Goal: Check status: Check status

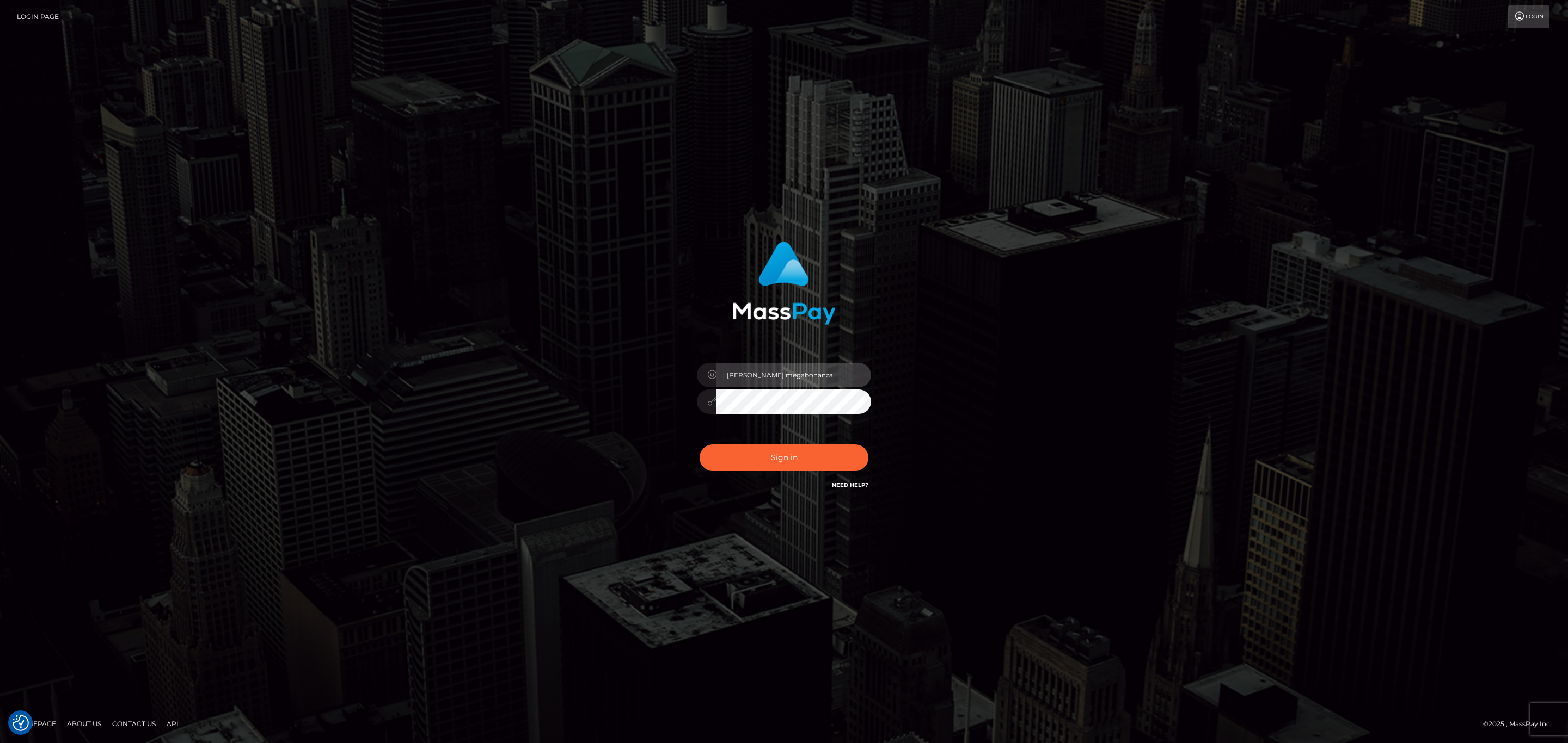
click at [804, 371] on input "[PERSON_NAME].megabonanza" at bounding box center [794, 375] width 154 height 24
click at [728, 462] on button "Sign in" at bounding box center [784, 458] width 169 height 27
type input "sean.megabonanza"
click at [816, 460] on button "Sign in" at bounding box center [784, 458] width 169 height 27
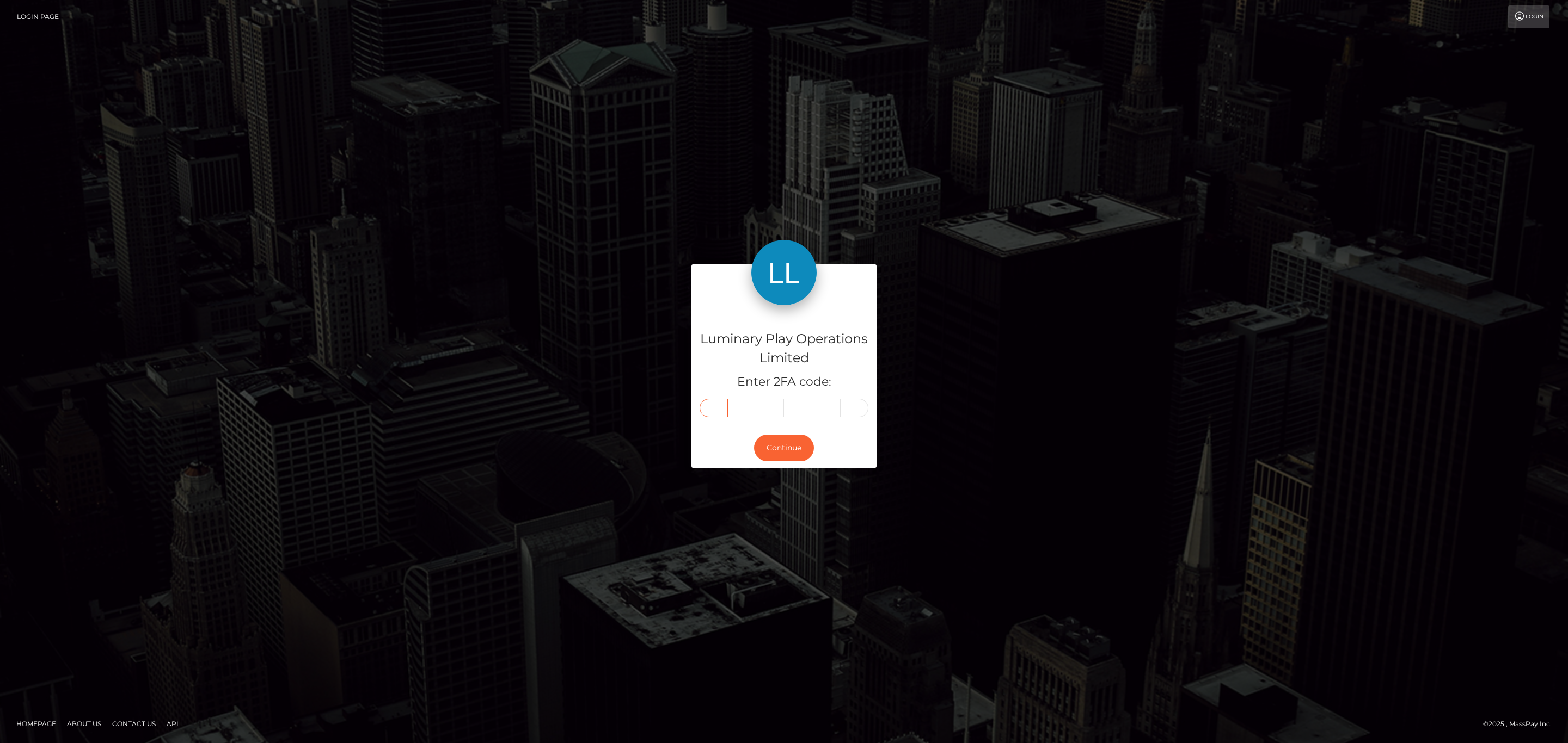
click at [717, 414] on input "text" at bounding box center [713, 408] width 28 height 19
paste input "2"
type input "2"
type input "6"
type input "4"
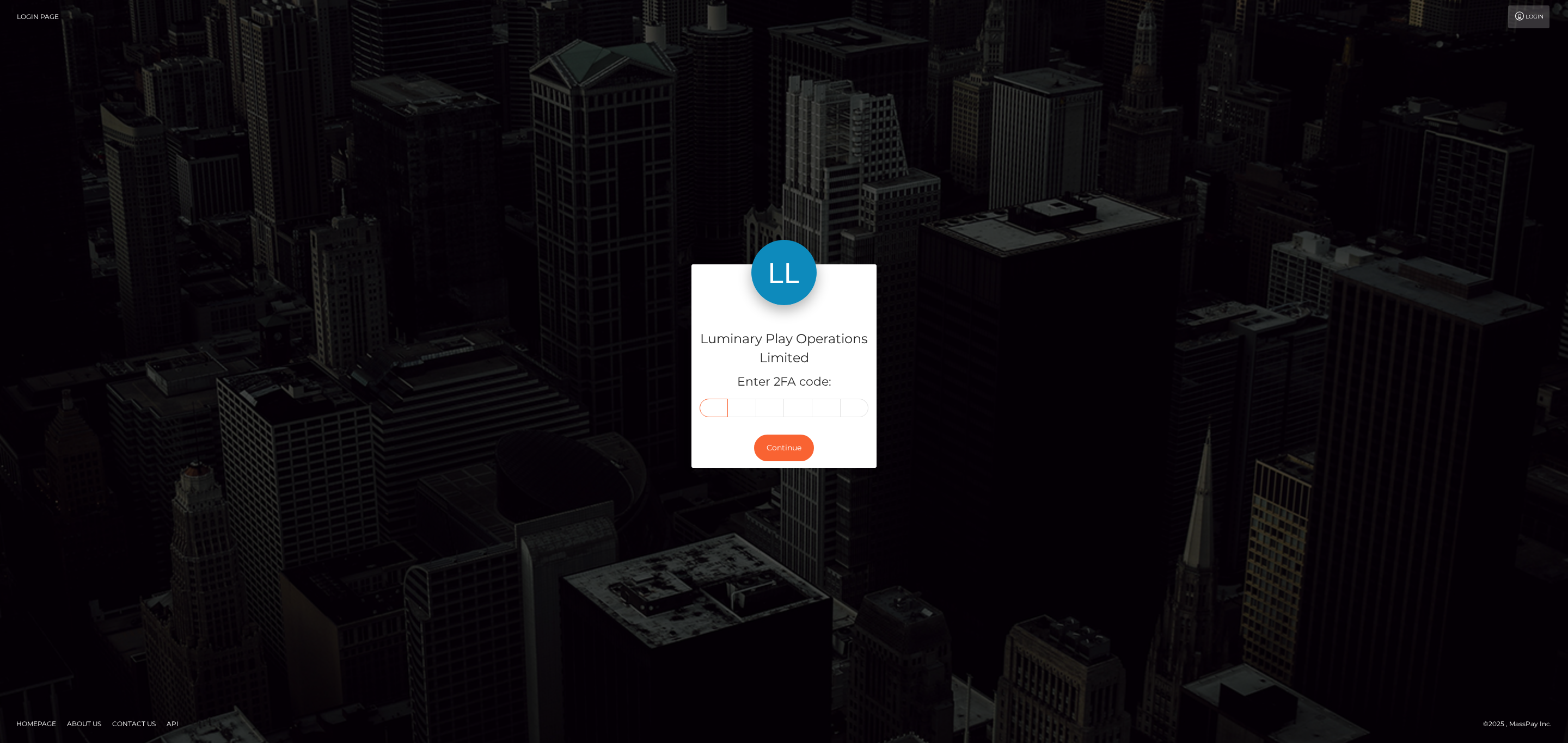
type input "2"
type input "9"
type input "3"
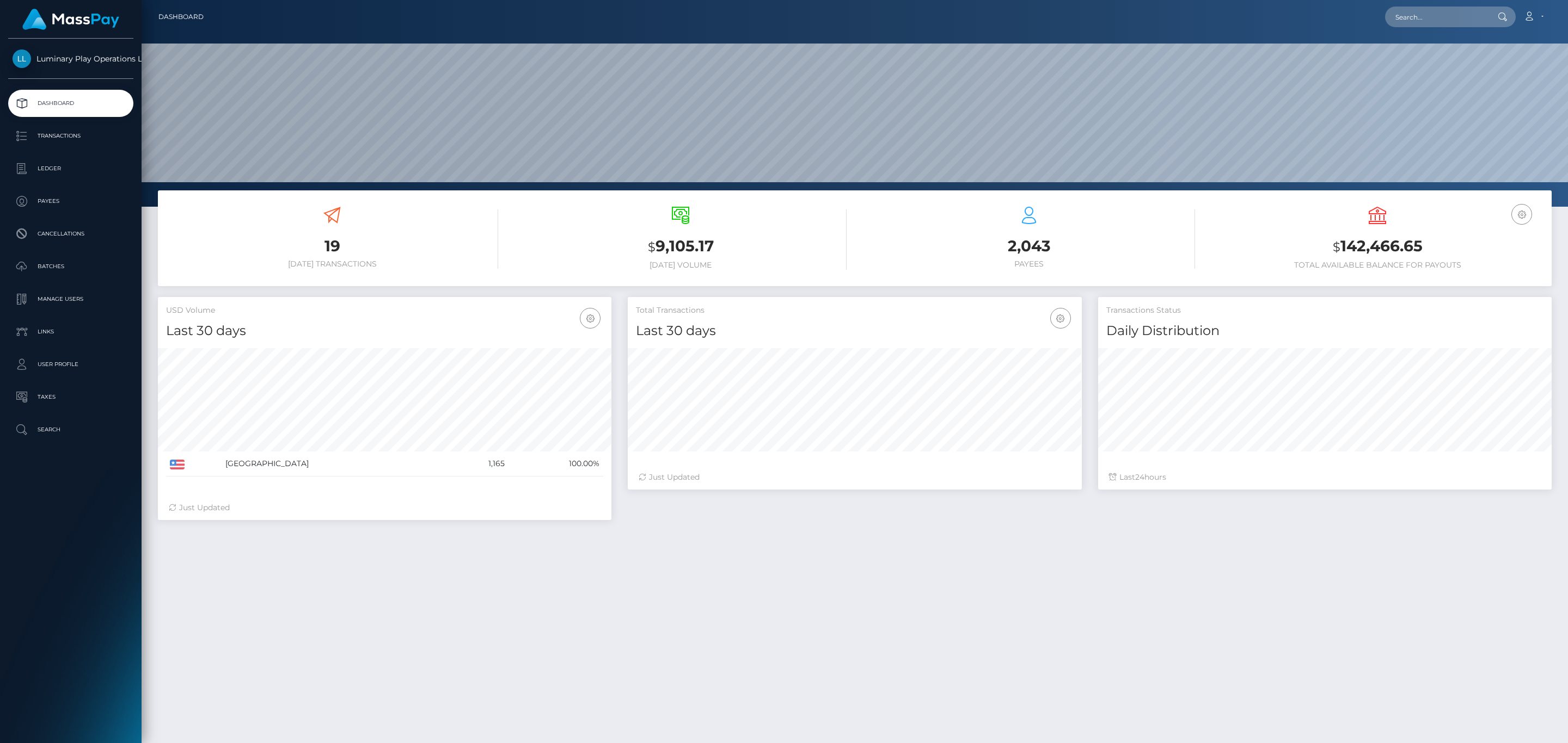
scroll to position [193, 453]
click at [47, 132] on p "Transactions" at bounding box center [70, 136] width 116 height 16
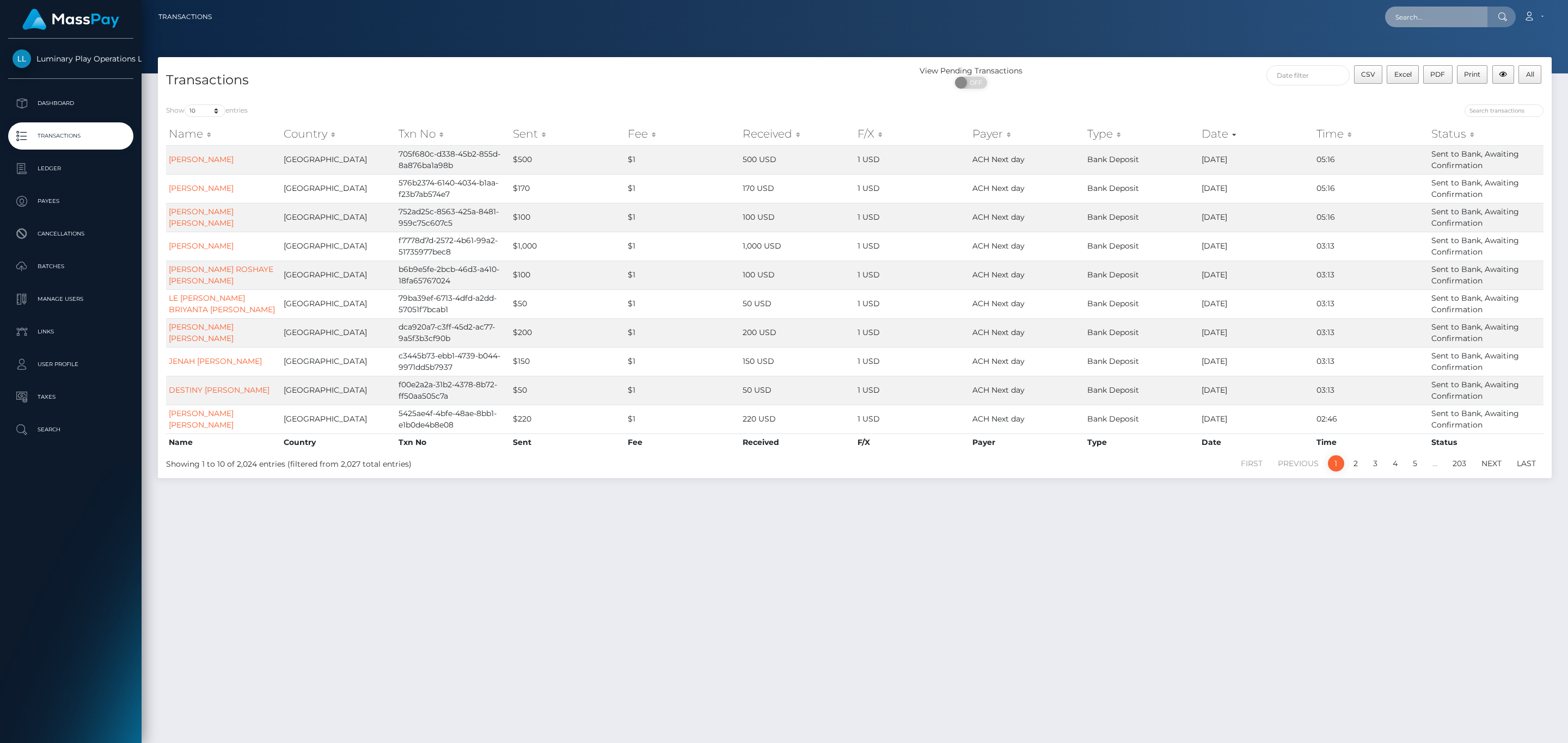
click at [1456, 18] on input "text" at bounding box center [1436, 16] width 103 height 21
paste input "366085"
click at [1437, 23] on input "366085" at bounding box center [1436, 16] width 103 height 21
click at [1433, 13] on input "366085" at bounding box center [1436, 16] width 103 height 21
paste input "4fa492d1-a639-4e06-be81-11c75ee0b9e7-CAC"
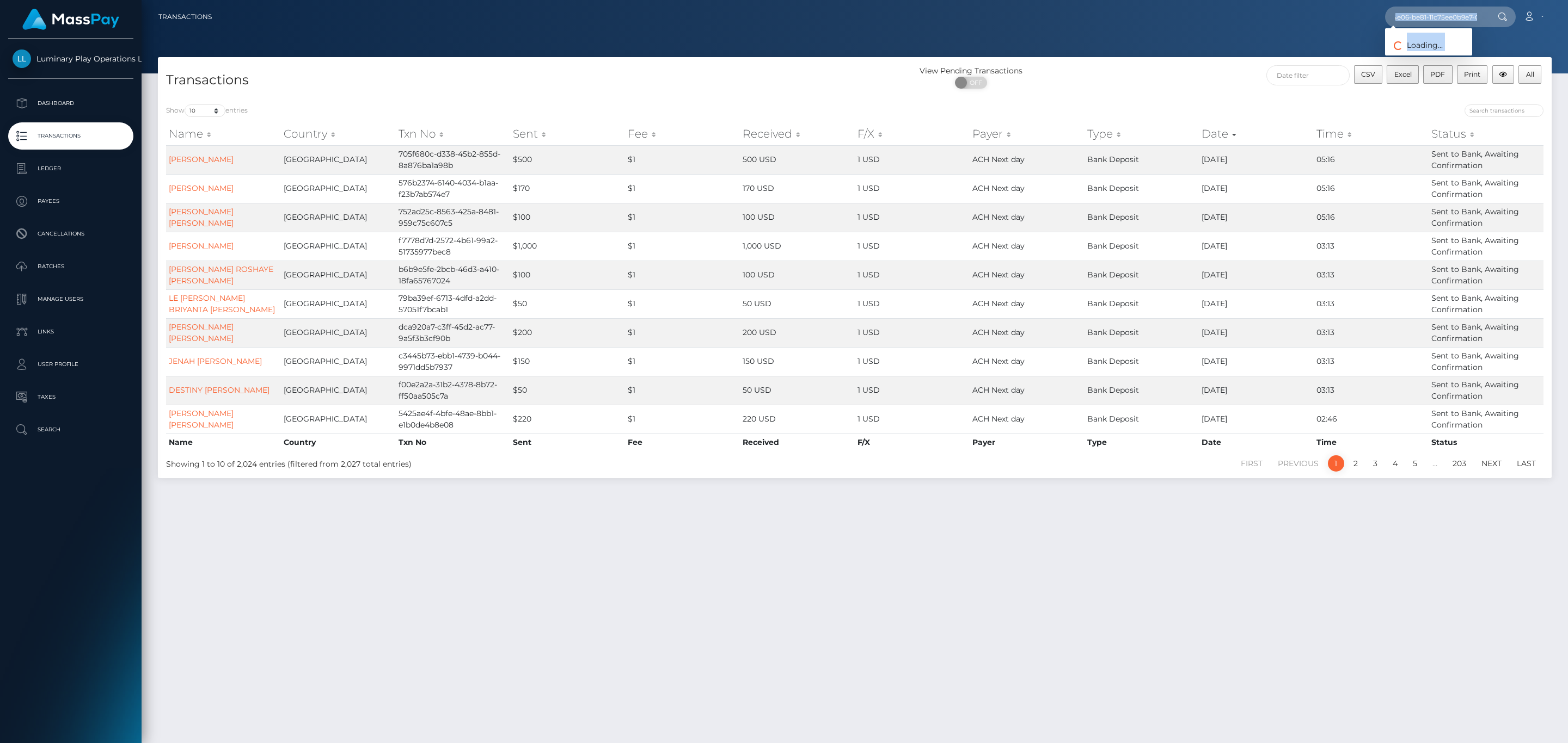
scroll to position [0, 65]
drag, startPoint x: 1490, startPoint y: 15, endPoint x: 1470, endPoint y: 15, distance: 20.0
click at [1470, 15] on div "4fa492d1-a639-4e06-be81-11c75ee0b9e7-CAC Loading... Loading..." at bounding box center [1450, 16] width 131 height 21
click at [1478, 14] on input "4fa492d1-a639-4e06-be81-11c75ee0b9e7-CAC" at bounding box center [1436, 16] width 103 height 21
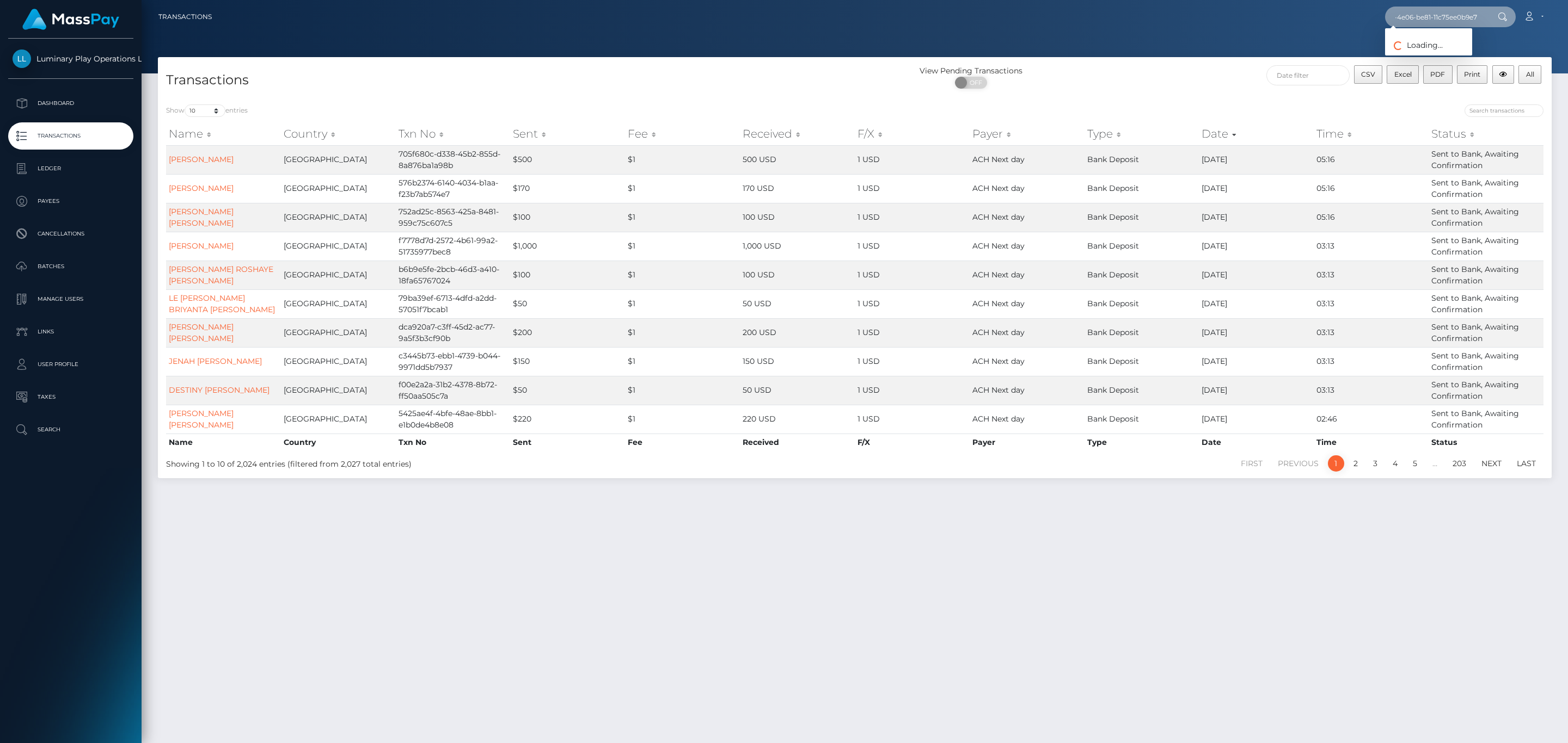
type input "4fa492d1-a639-4e06-be81-11c75ee0b9e7"
click at [1441, 55] on link "[PERSON_NAME]" at bounding box center [1428, 56] width 87 height 20
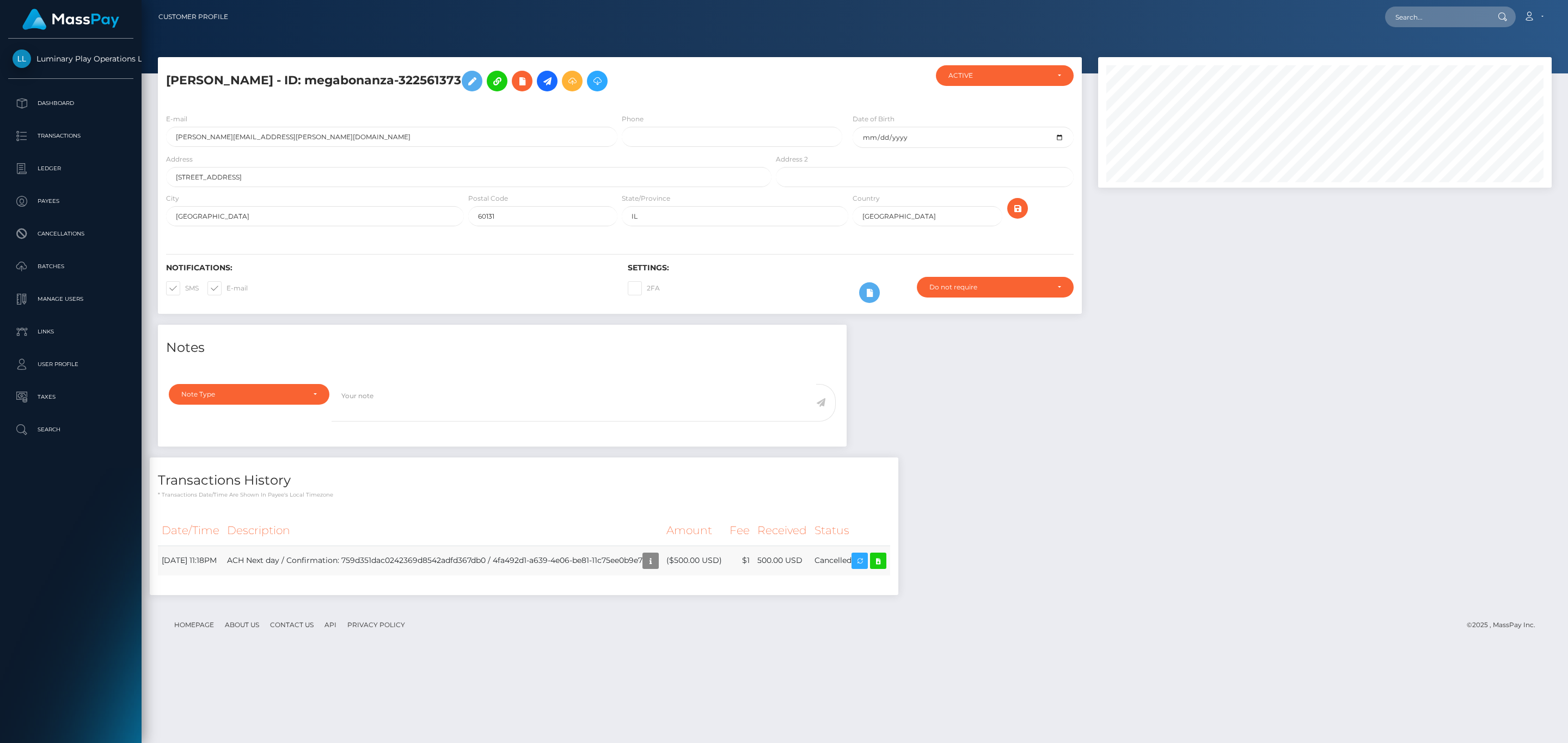
scroll to position [131, 453]
click at [657, 565] on icon "button" at bounding box center [651, 561] width 13 height 14
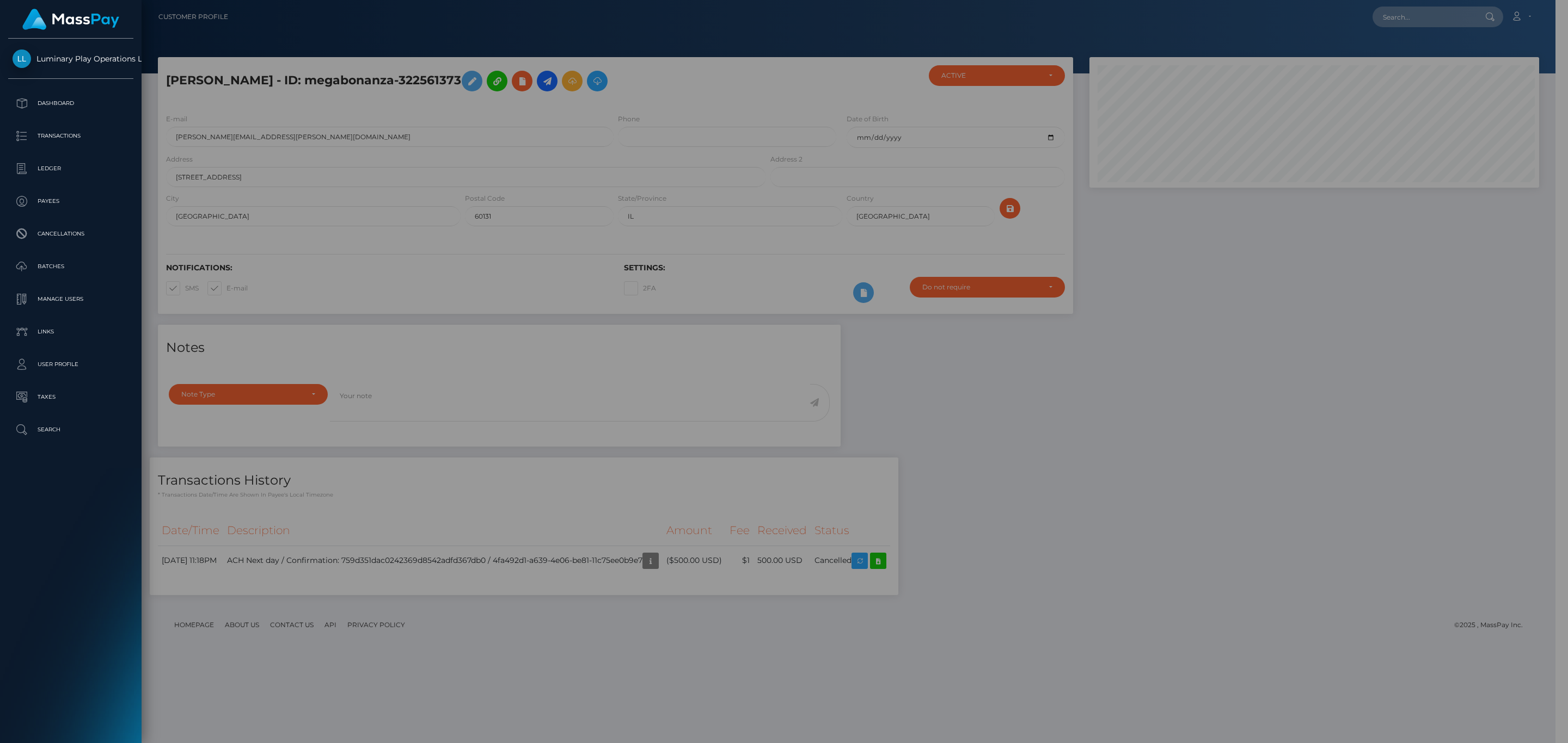
scroll to position [544055, 544069]
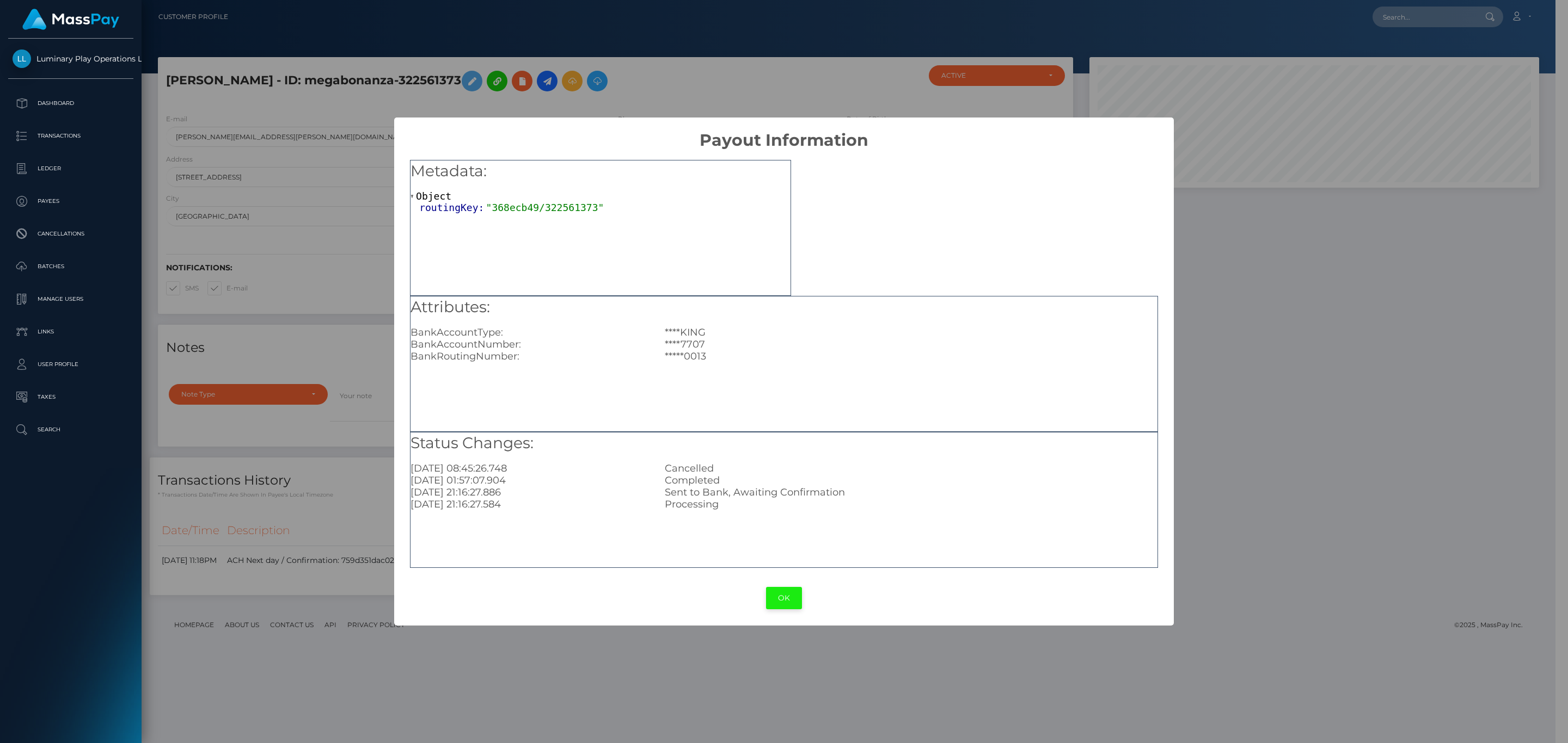
click at [778, 599] on button "OK" at bounding box center [784, 598] width 36 height 22
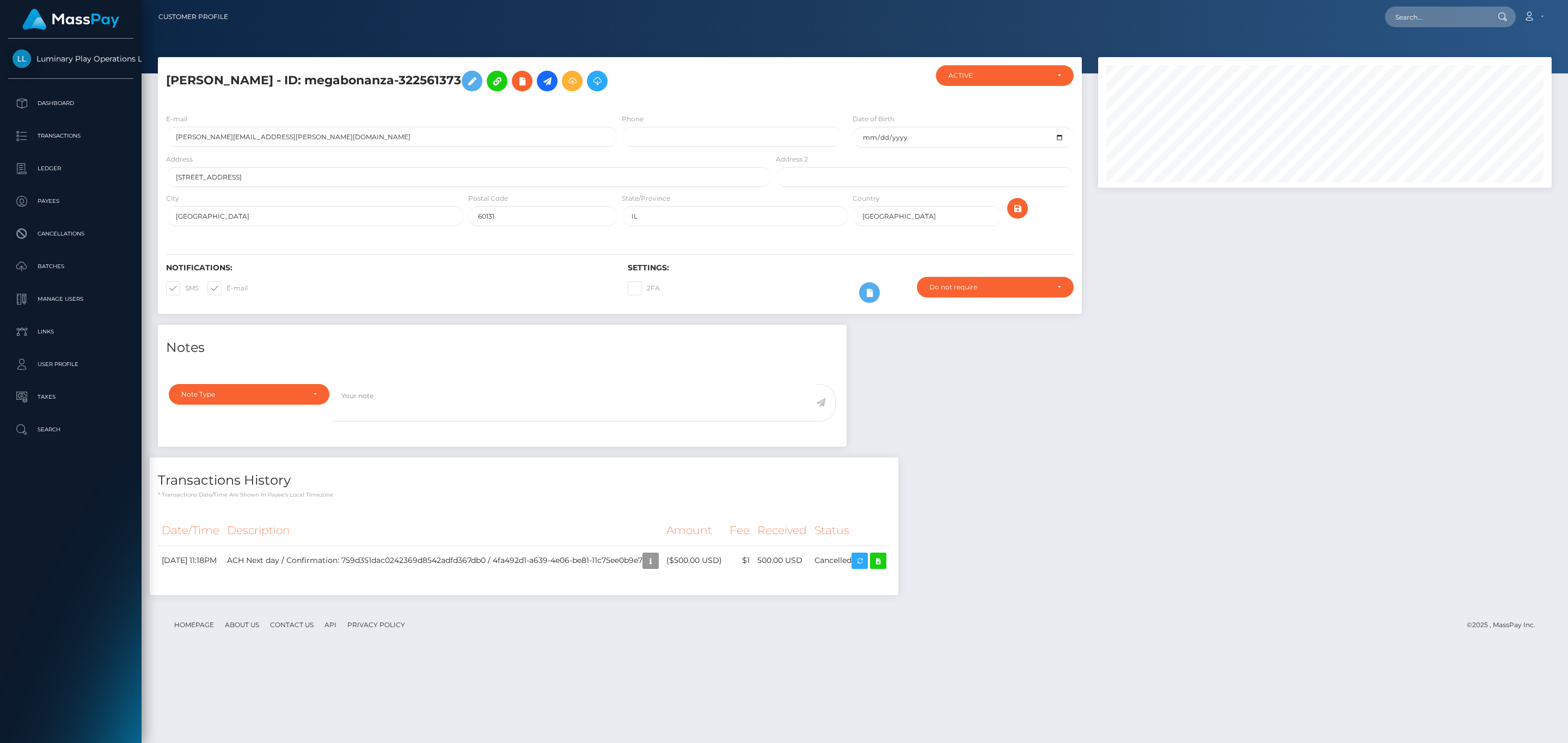
scroll to position [131, 453]
click at [657, 559] on icon "button" at bounding box center [651, 561] width 13 height 14
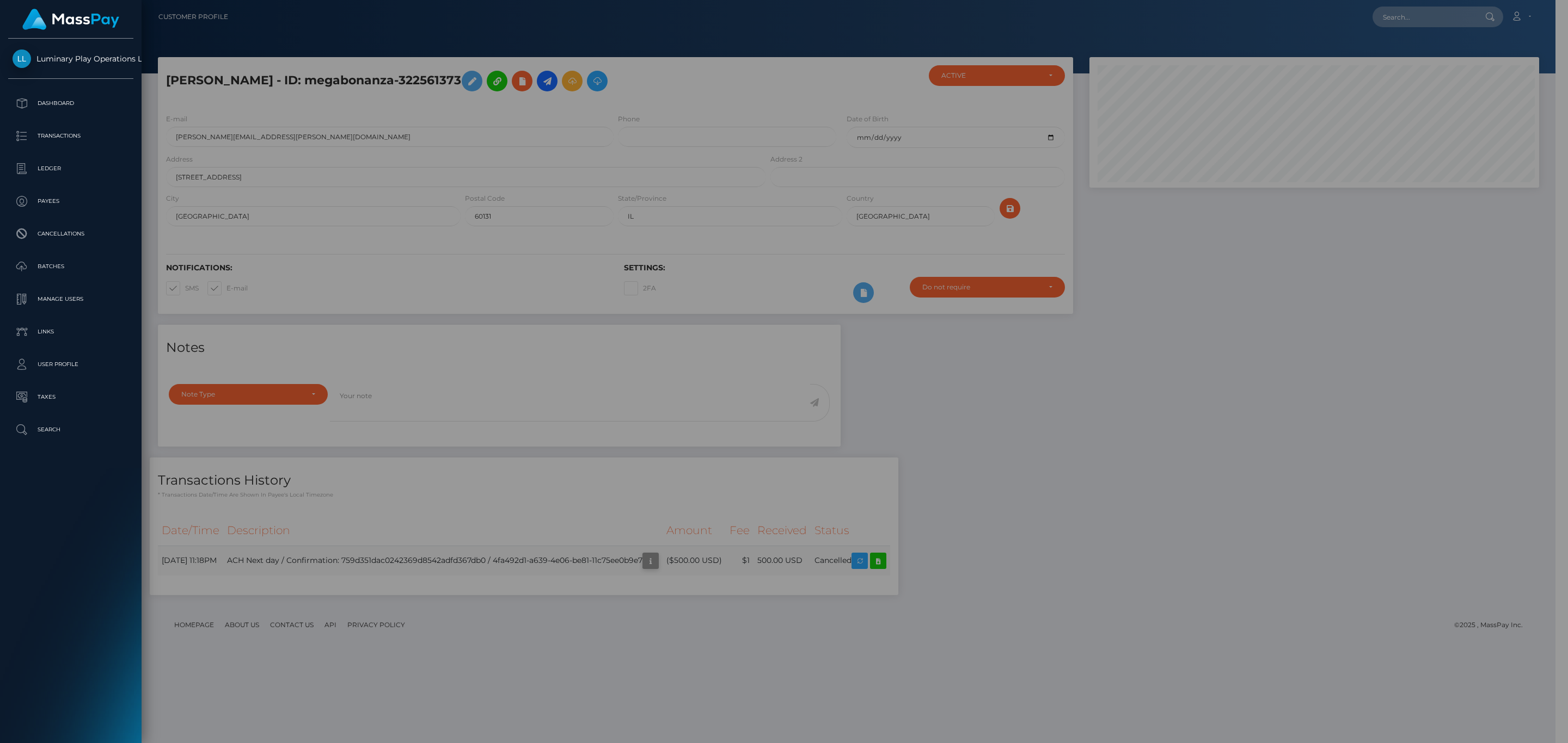
scroll to position [544055, 544069]
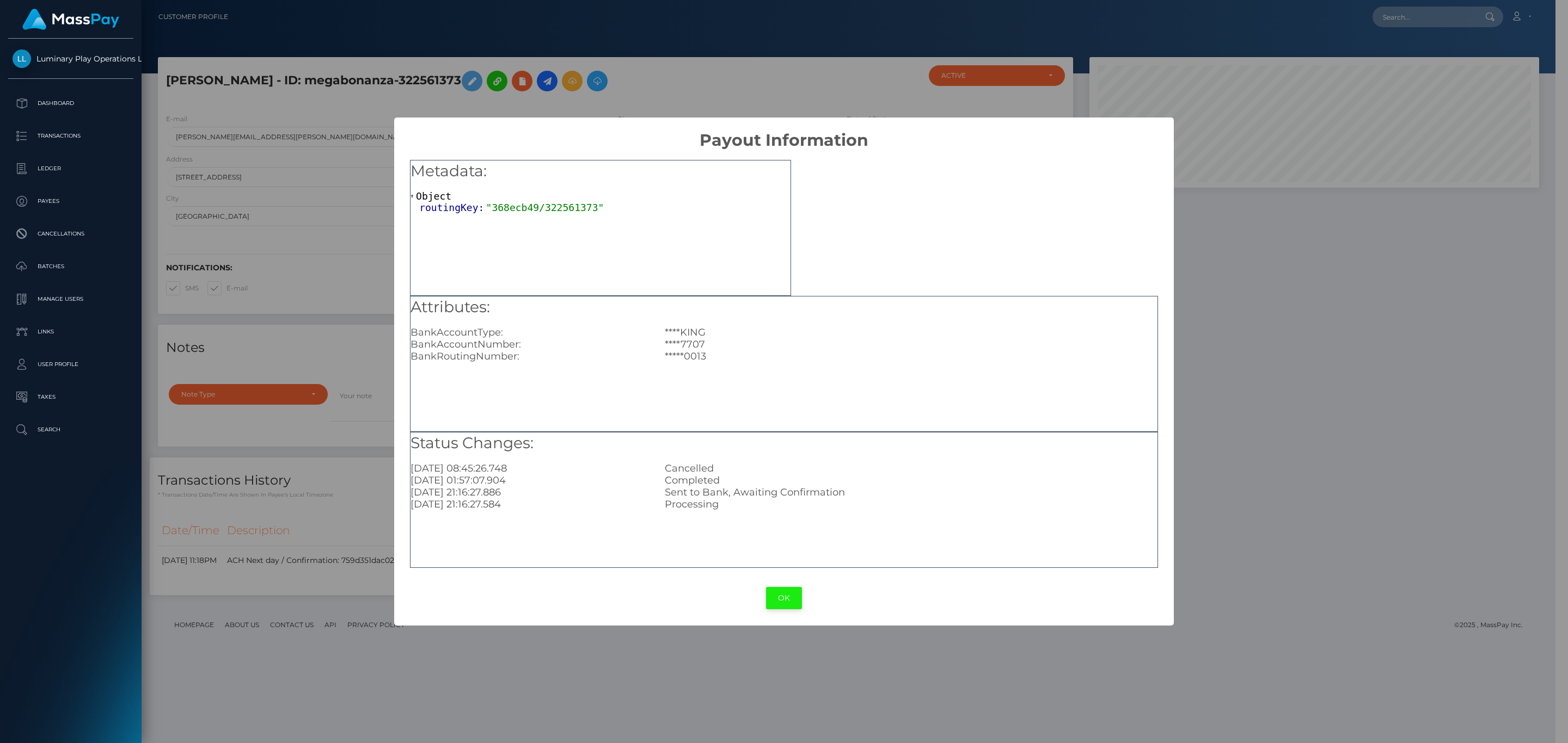
click at [784, 595] on button "OK" at bounding box center [784, 598] width 36 height 22
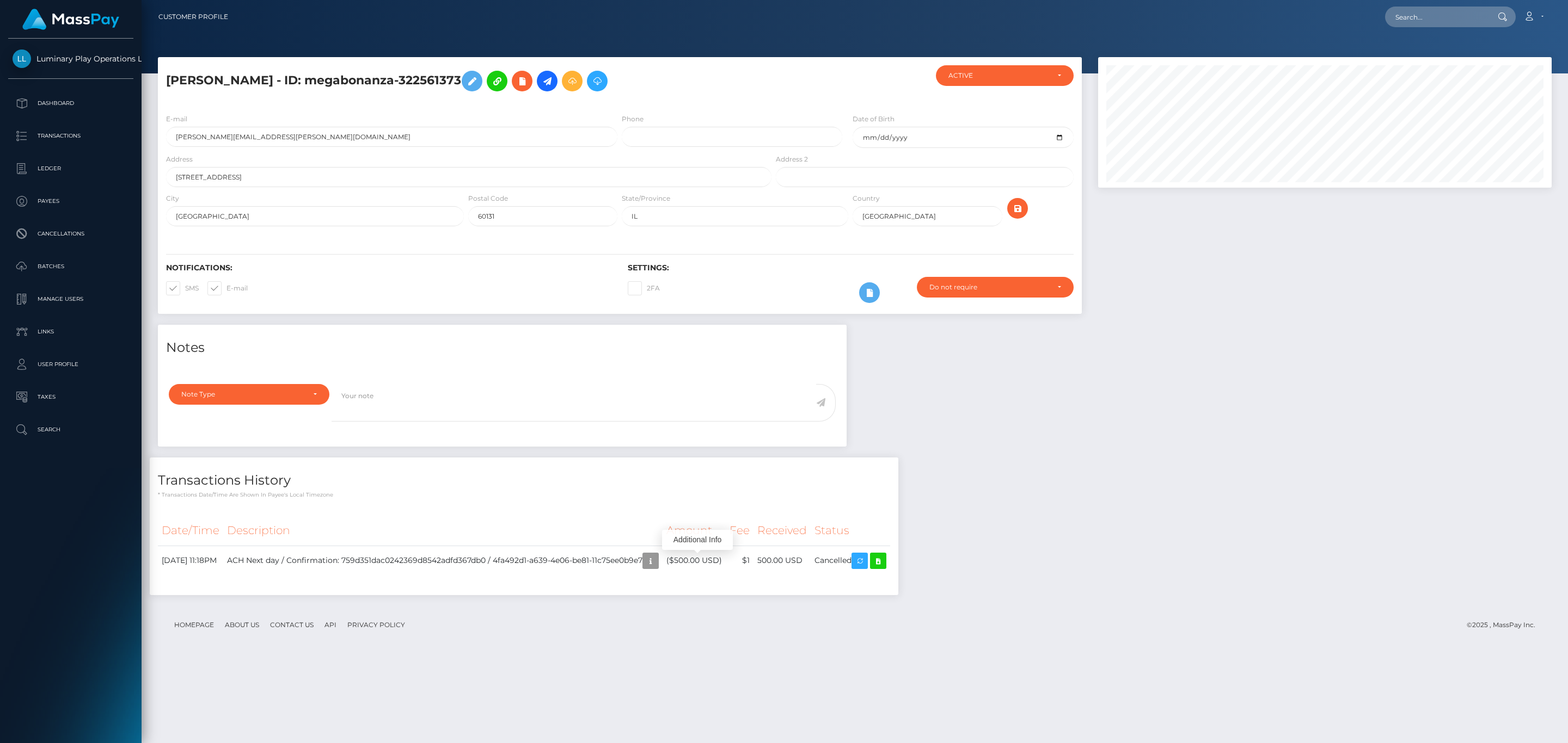
scroll to position [131, 453]
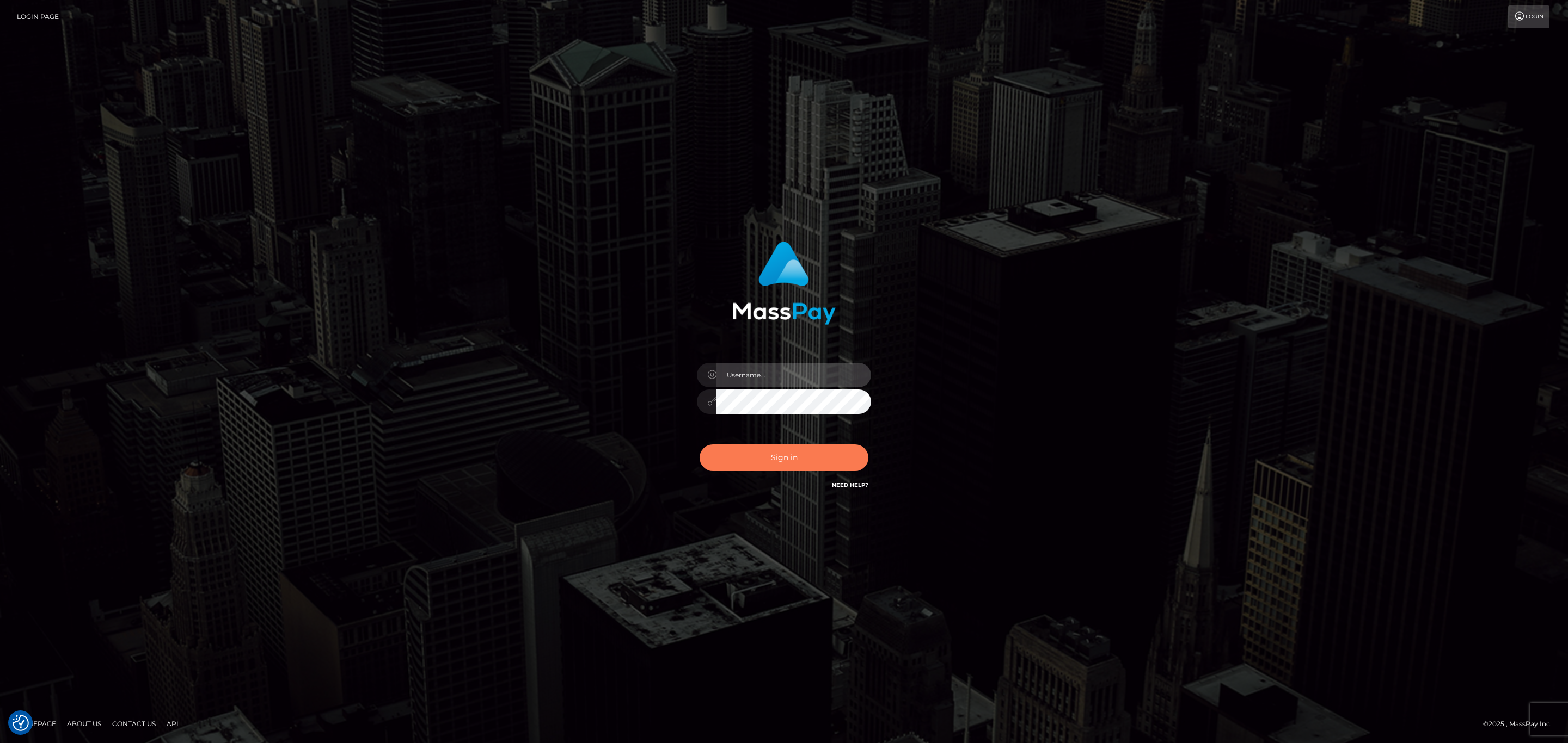
type input "[PERSON_NAME].megabonanza"
drag, startPoint x: 780, startPoint y: 444, endPoint x: 782, endPoint y: 456, distance: 12.2
click at [781, 444] on div "Sign in Need Help?" at bounding box center [784, 463] width 191 height 49
click at [783, 455] on button "Sign in" at bounding box center [784, 458] width 169 height 27
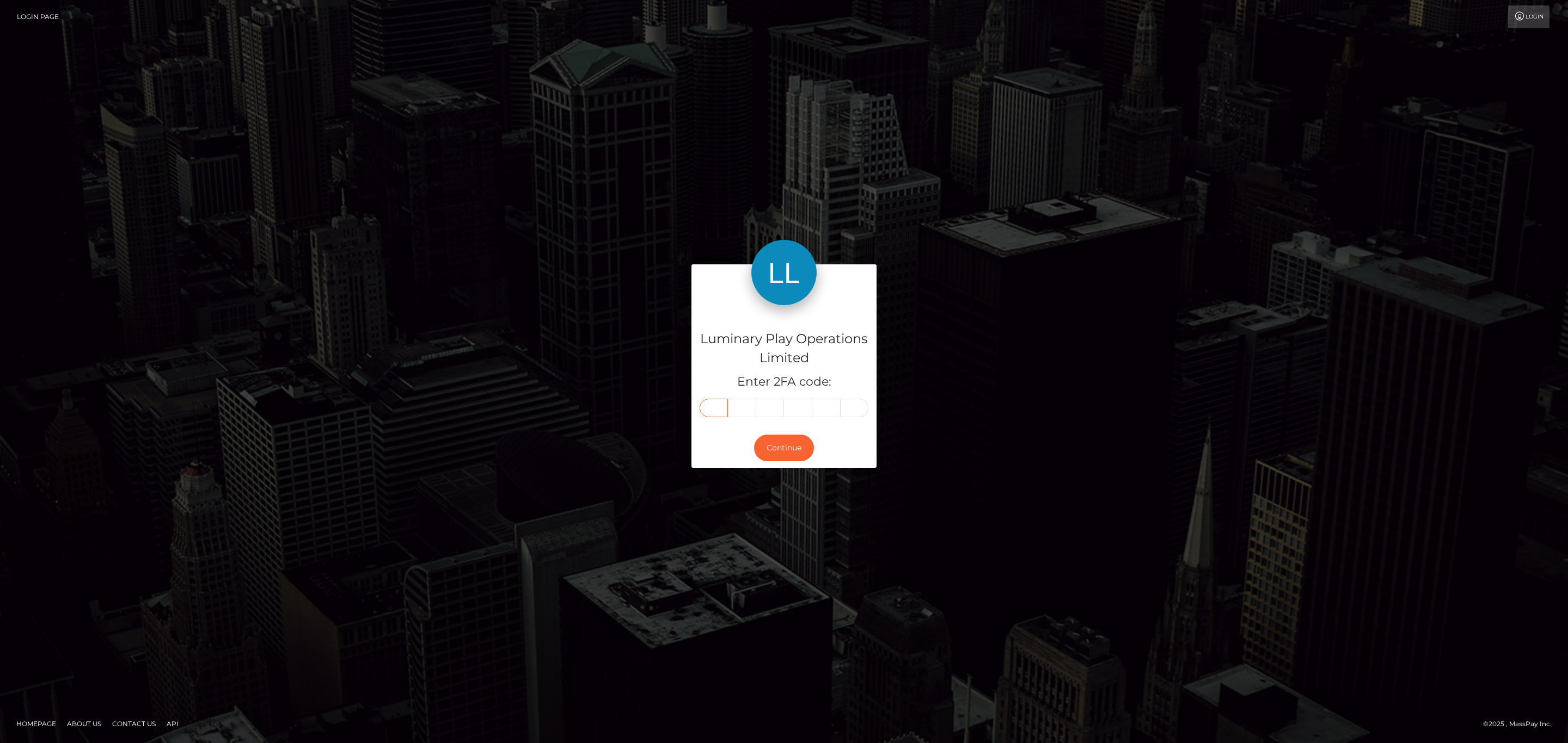
click at [708, 407] on input "text" at bounding box center [713, 408] width 28 height 19
paste input "0"
type input "0"
type input "7"
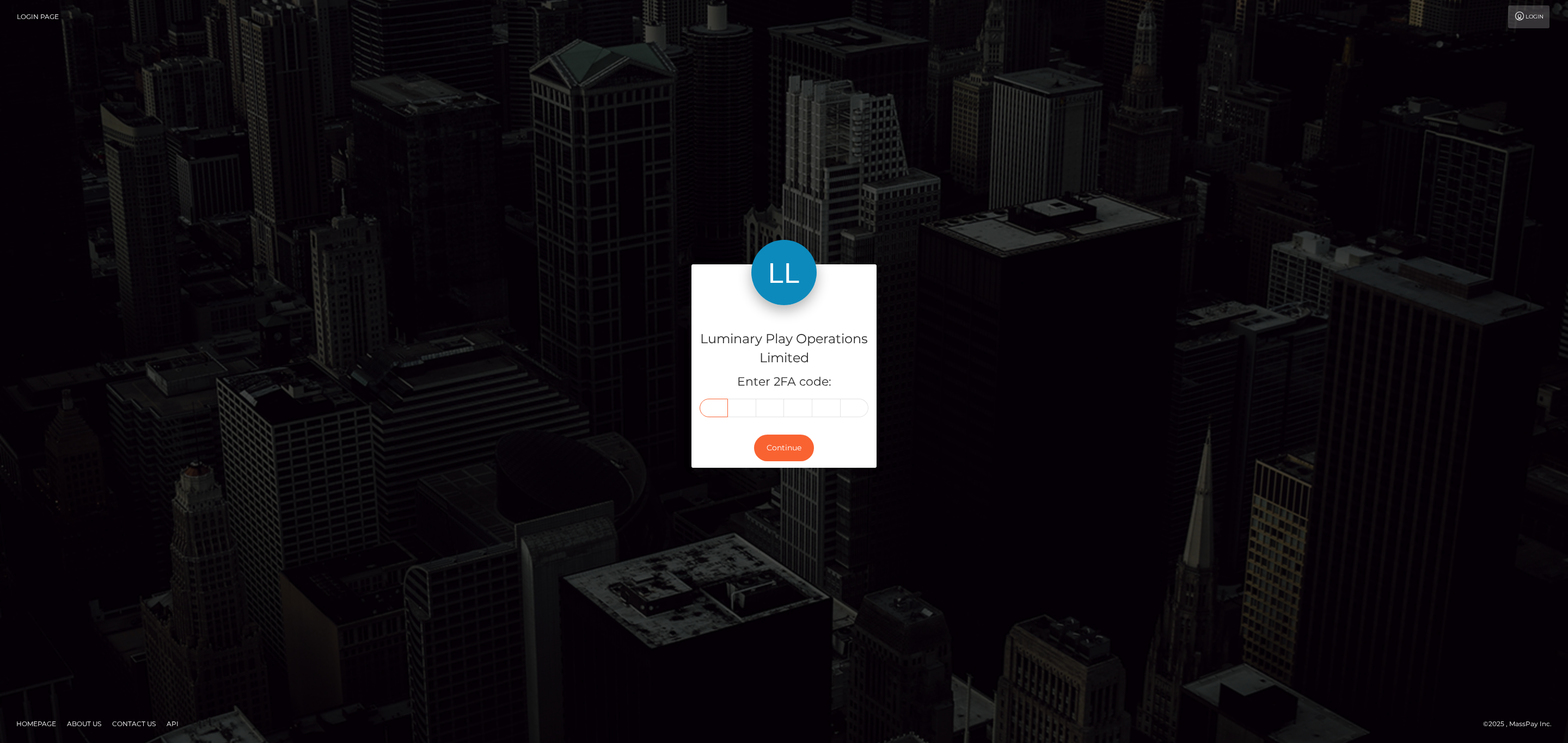
type input "7"
type input "1"
type input "4"
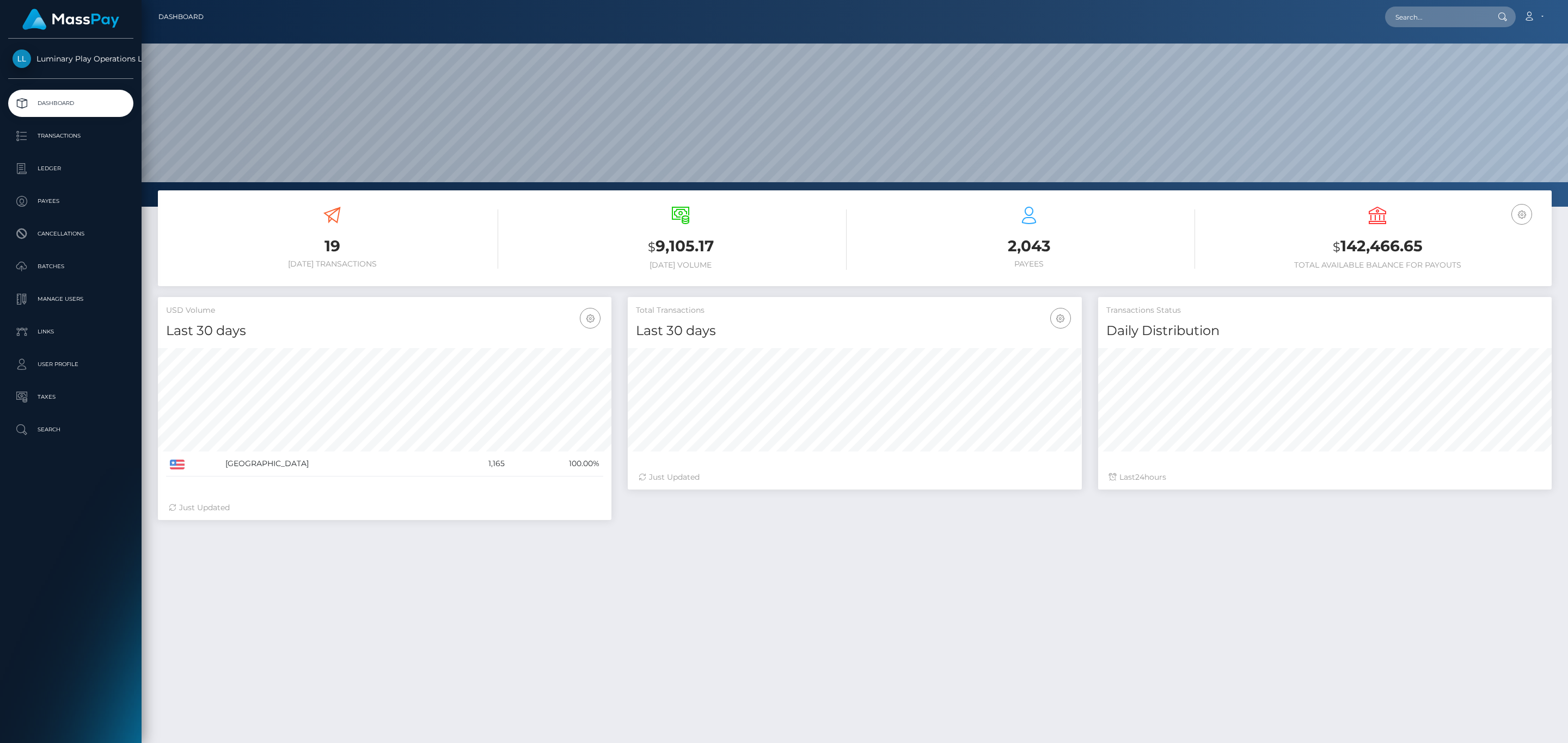
scroll to position [193, 453]
click at [67, 261] on p "Batches" at bounding box center [70, 266] width 116 height 16
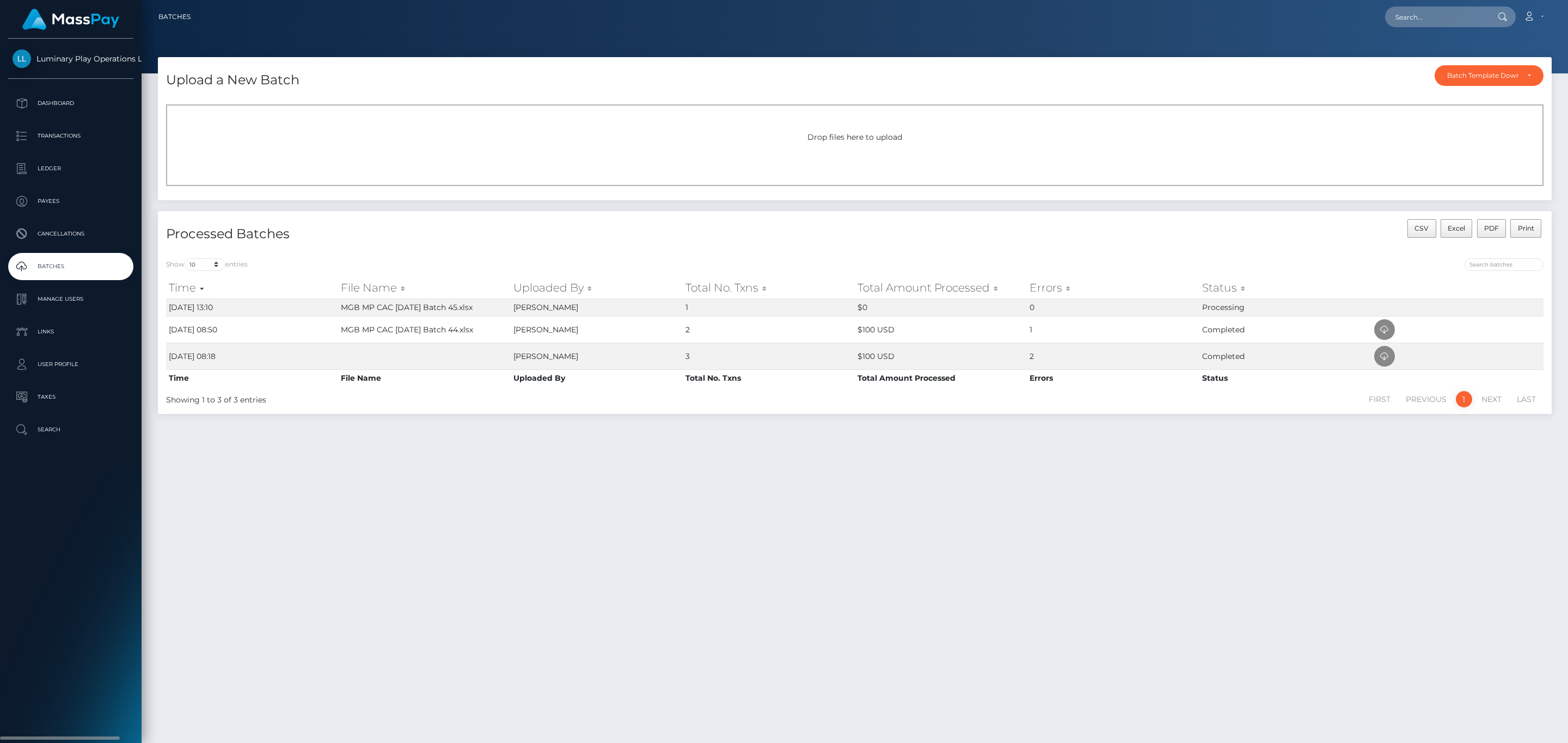
click at [95, 262] on p "Batches" at bounding box center [70, 266] width 116 height 16
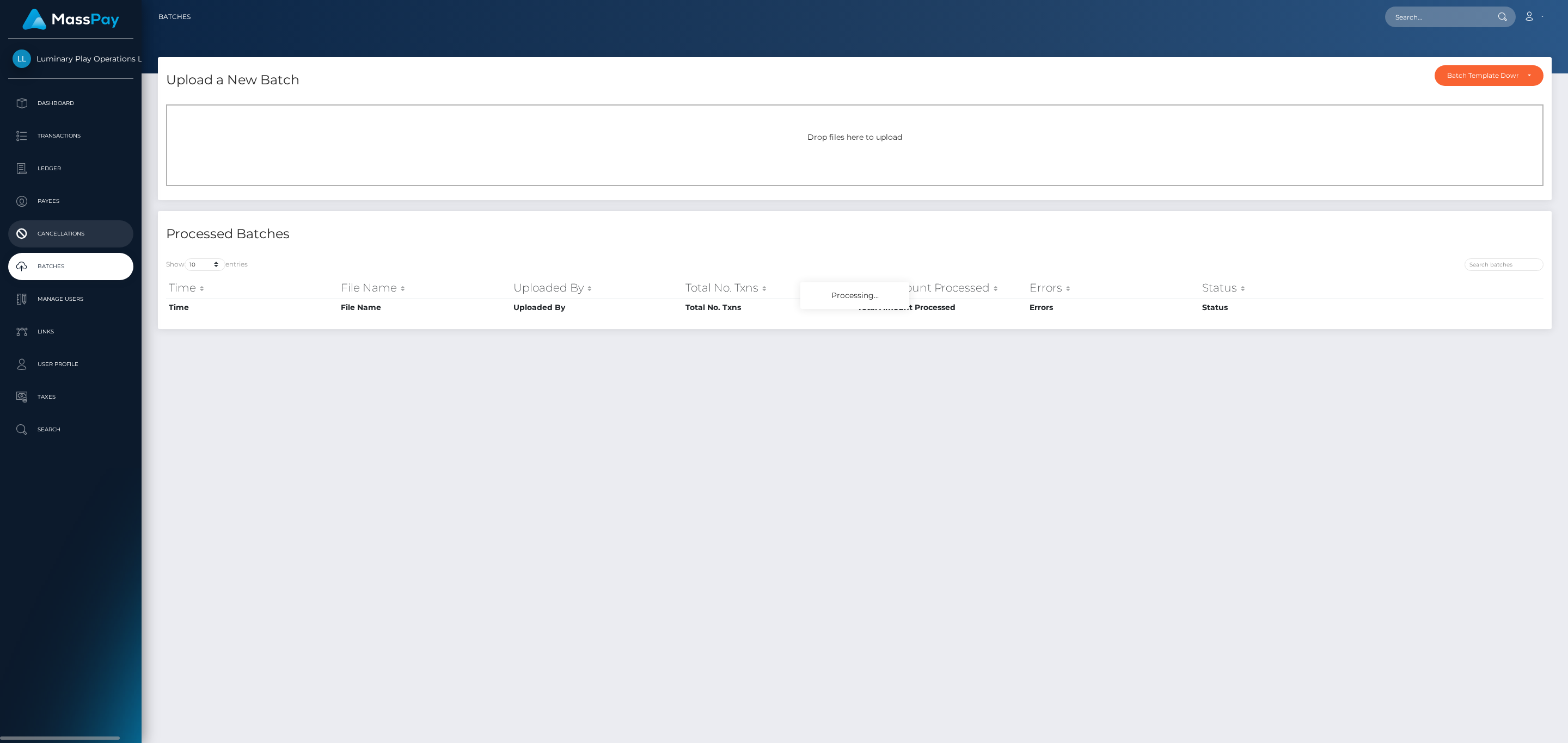
click at [80, 237] on p "Cancellations" at bounding box center [70, 234] width 116 height 16
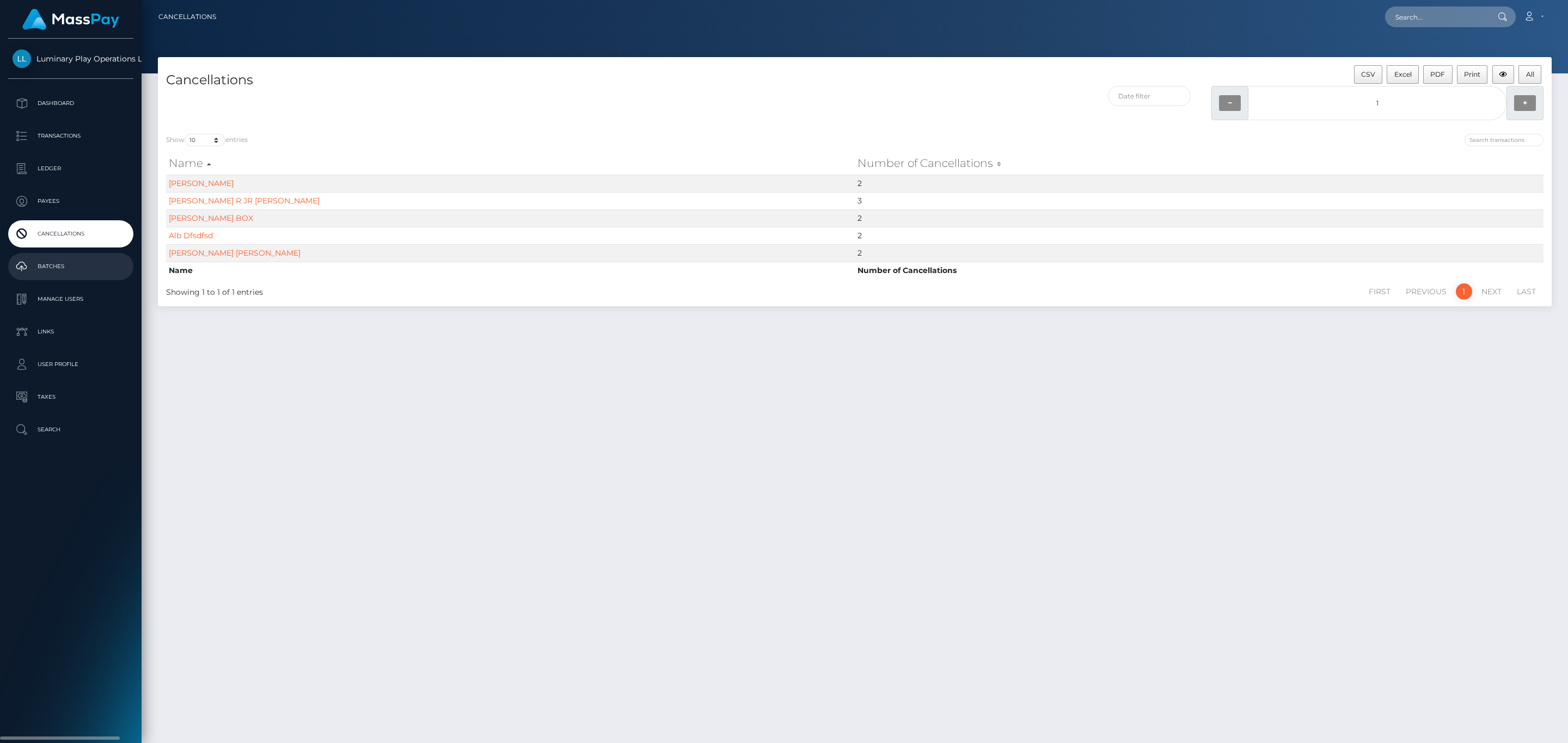
click at [72, 273] on p "Batches" at bounding box center [70, 266] width 116 height 16
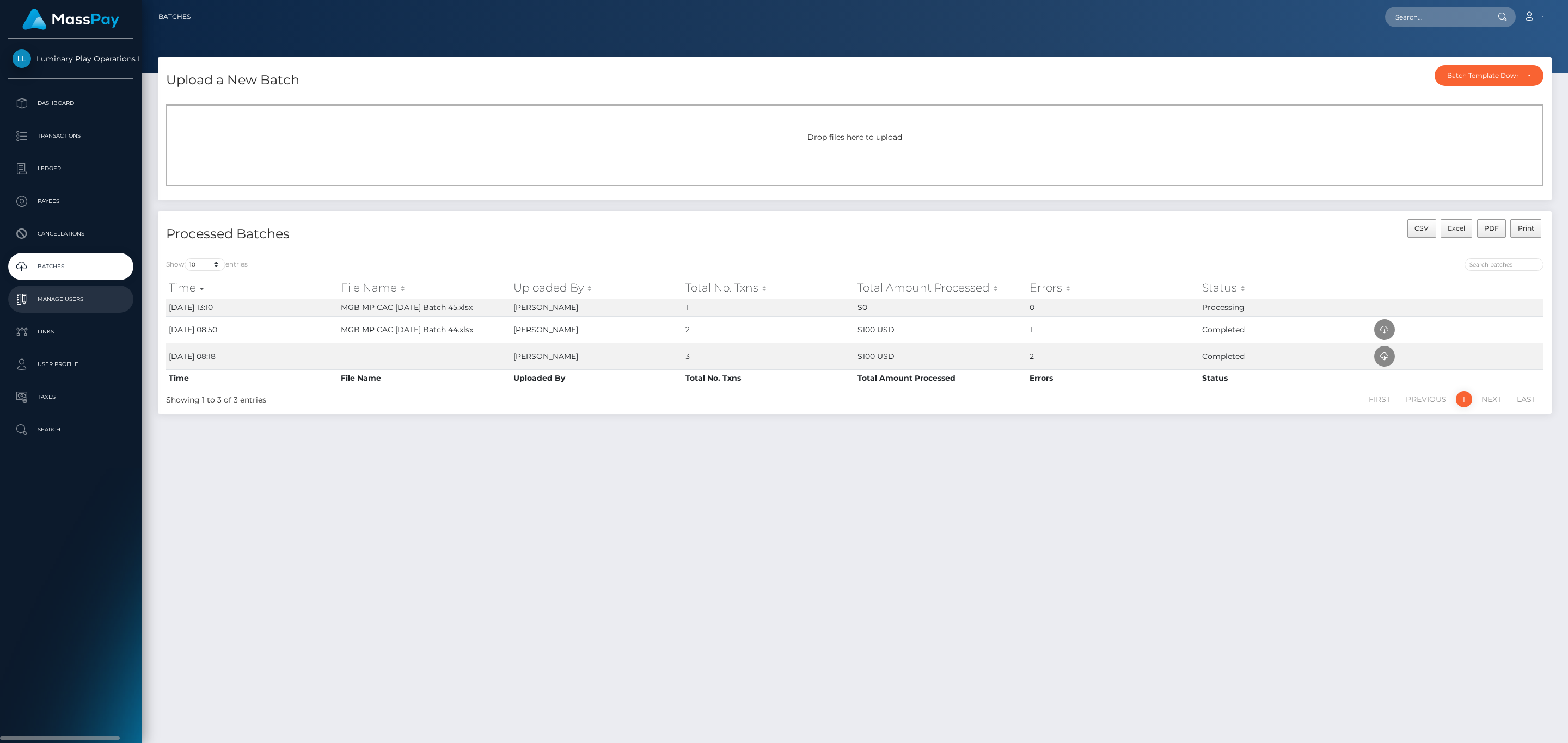
click at [74, 300] on p "Manage Users" at bounding box center [70, 299] width 116 height 16
click at [72, 302] on p "Manage Users" at bounding box center [70, 299] width 116 height 16
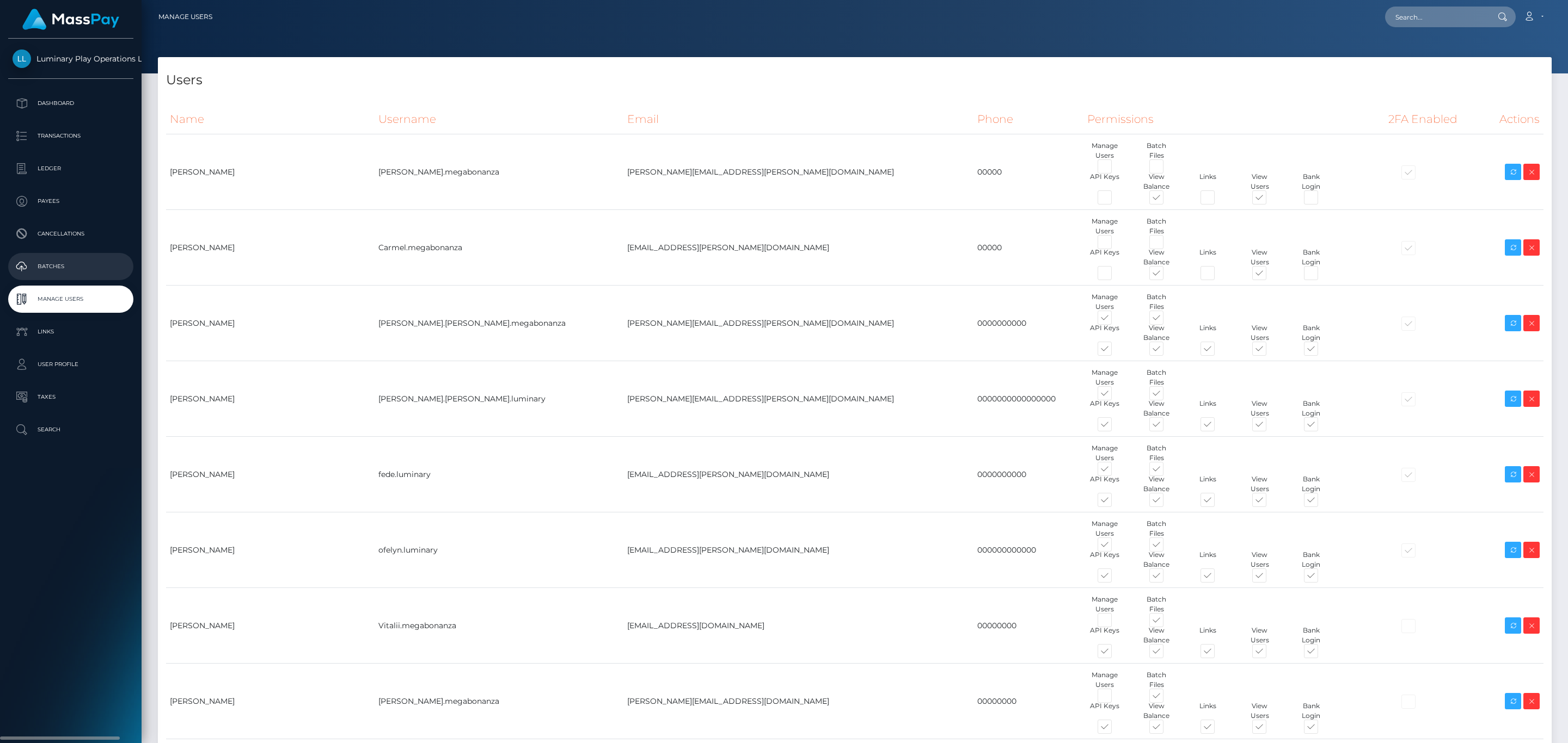
click at [80, 261] on p "Batches" at bounding box center [70, 266] width 116 height 16
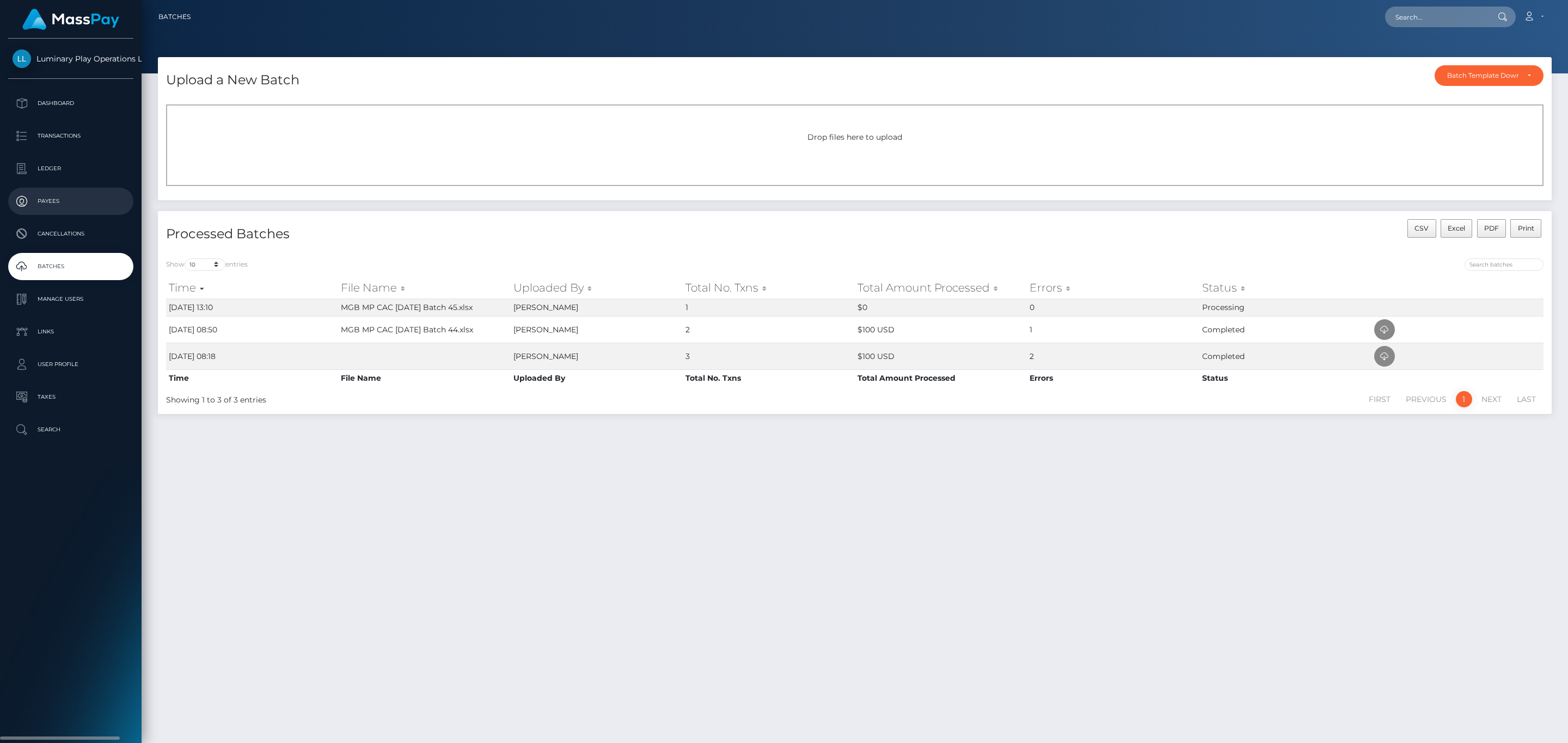
click at [100, 204] on p "Payees" at bounding box center [70, 201] width 116 height 16
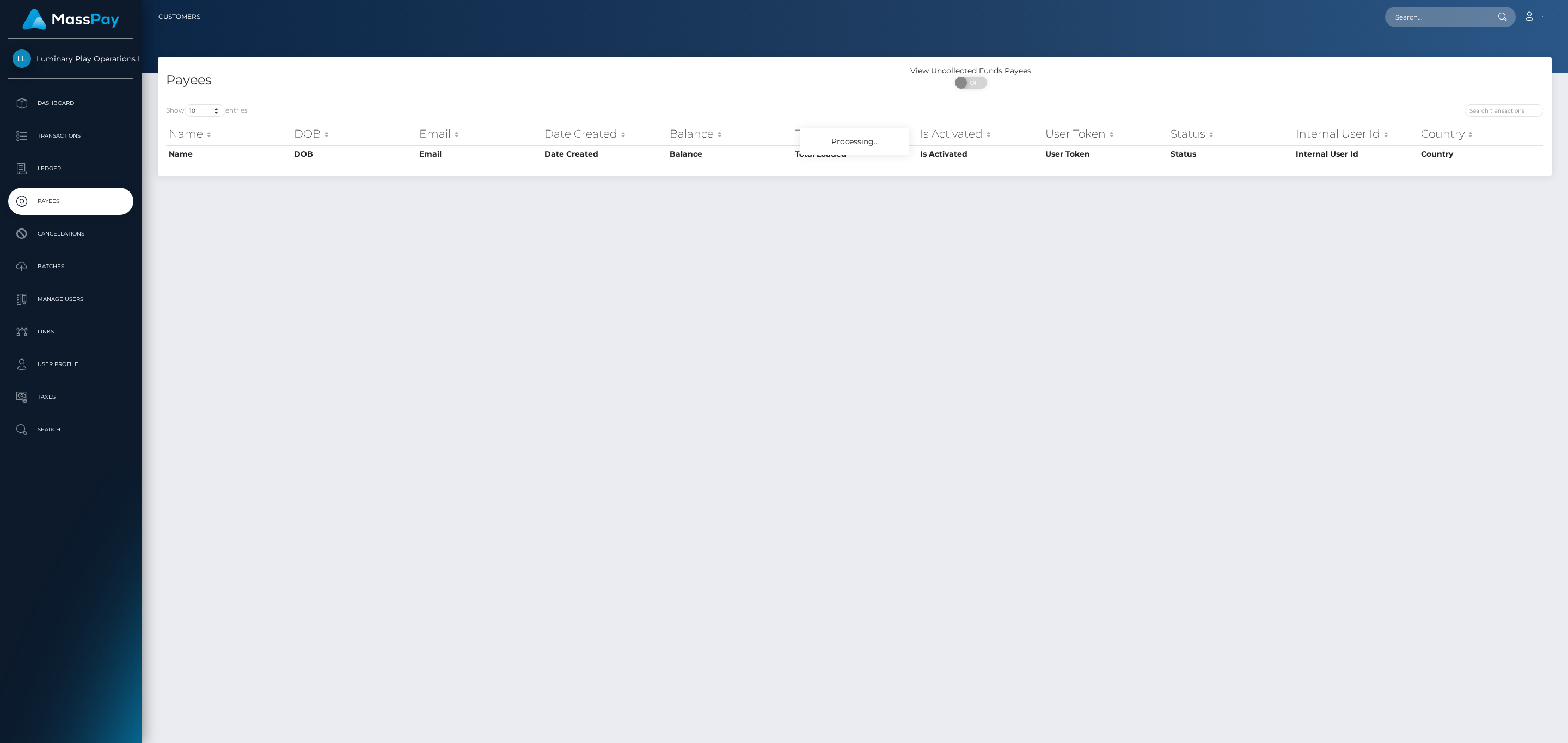
click at [87, 263] on p "Batches" at bounding box center [70, 266] width 116 height 16
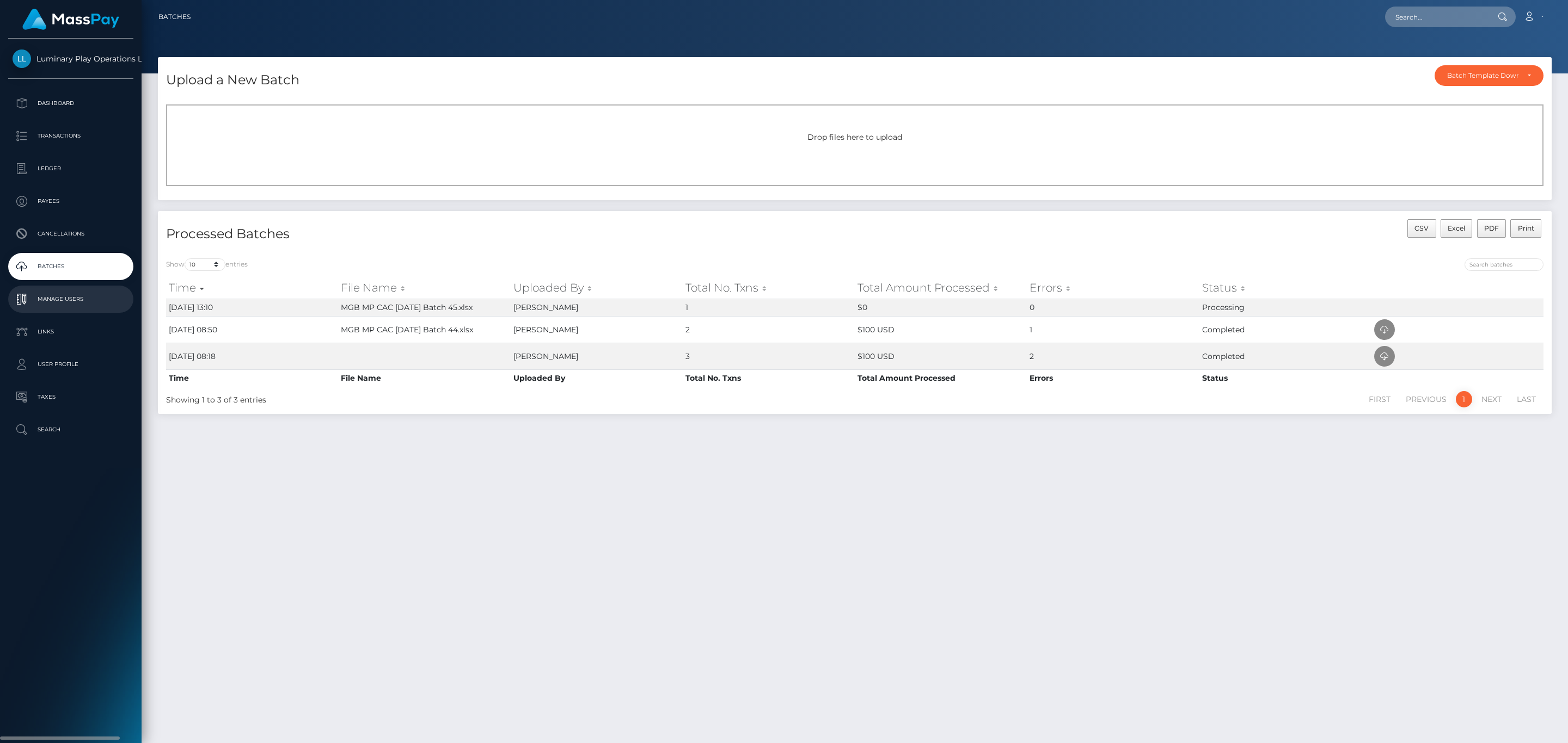
click at [95, 304] on p "Manage Users" at bounding box center [70, 299] width 116 height 16
click at [110, 308] on link "Manage Users" at bounding box center [70, 299] width 126 height 27
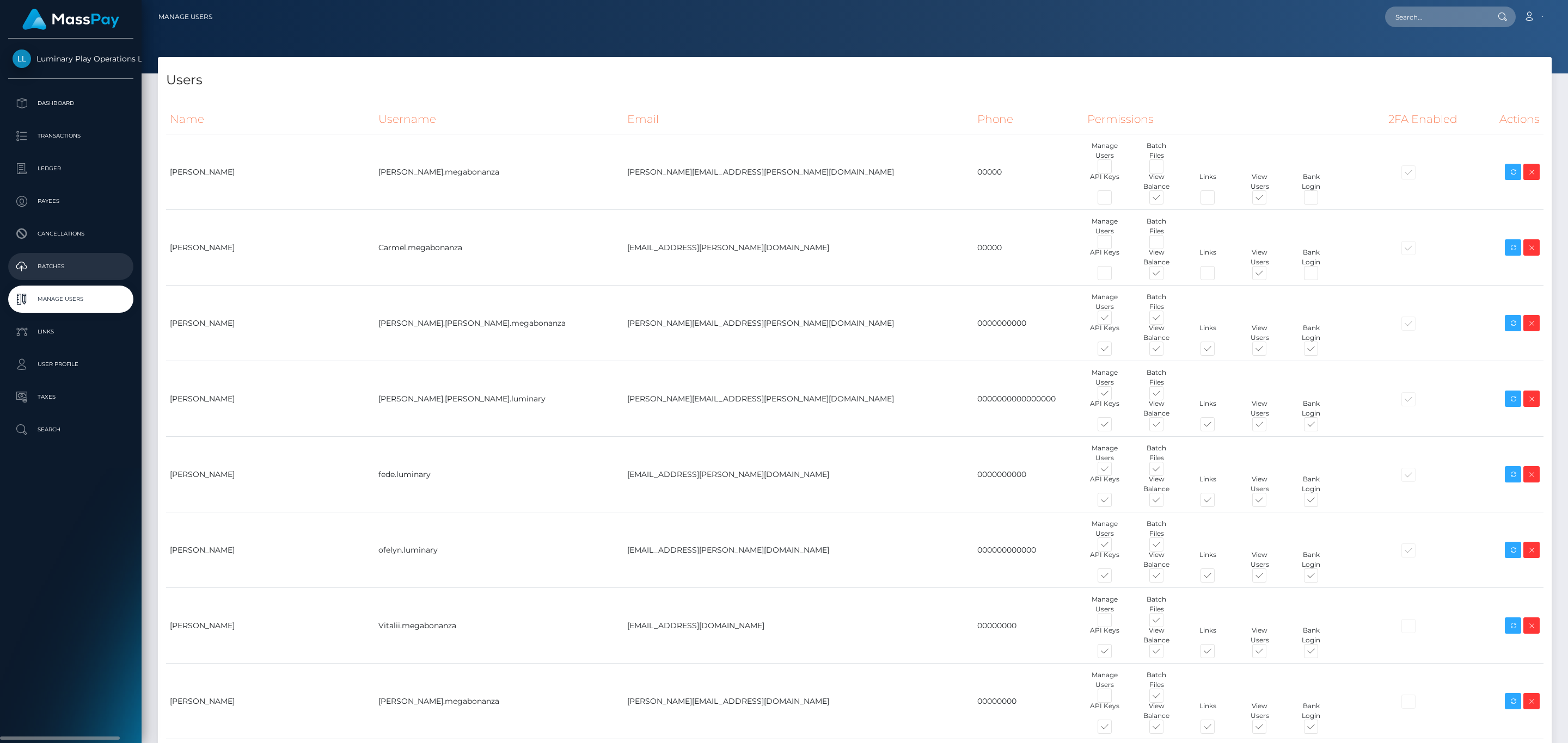
click at [111, 268] on p "Batches" at bounding box center [70, 266] width 116 height 16
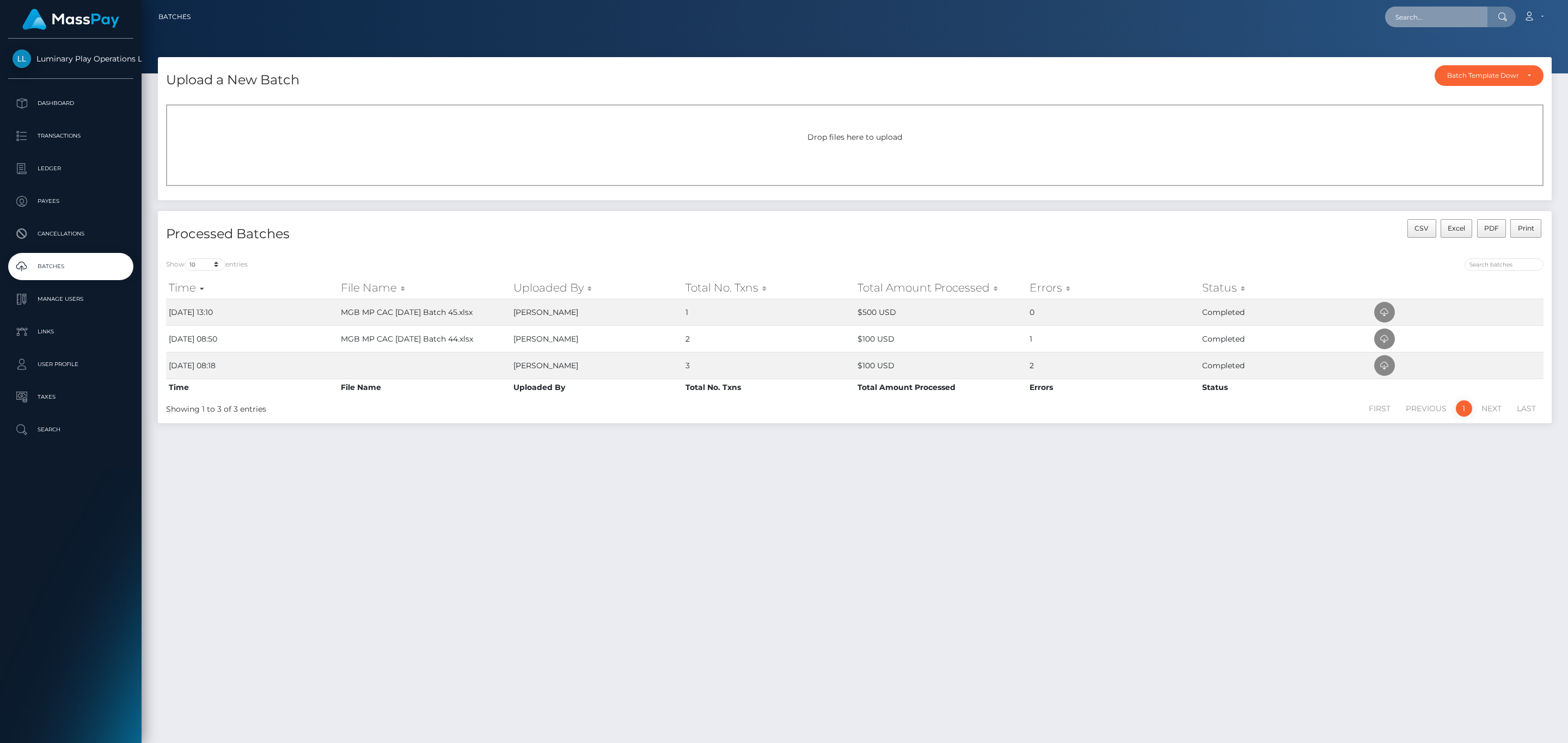
click at [1428, 14] on input "text" at bounding box center [1436, 16] width 103 height 21
paste input "4fa492d1-a639-4e06-be81-11c75ee0b9e7-CAC"
type input "4fa492d1-a639-4e06-be81-11c75ee0b9e7-CAC"
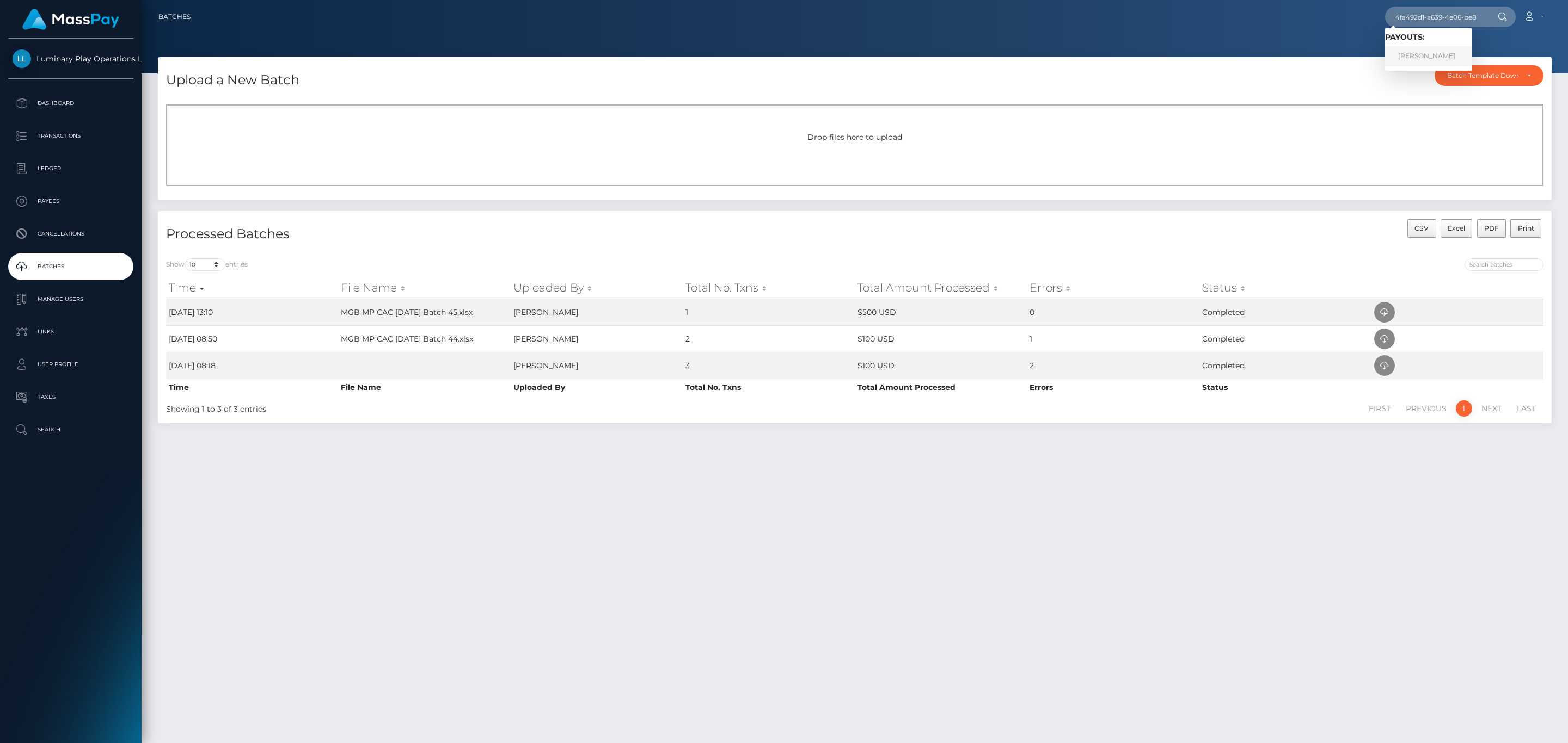
click at [1451, 53] on link "[PERSON_NAME]" at bounding box center [1428, 56] width 87 height 20
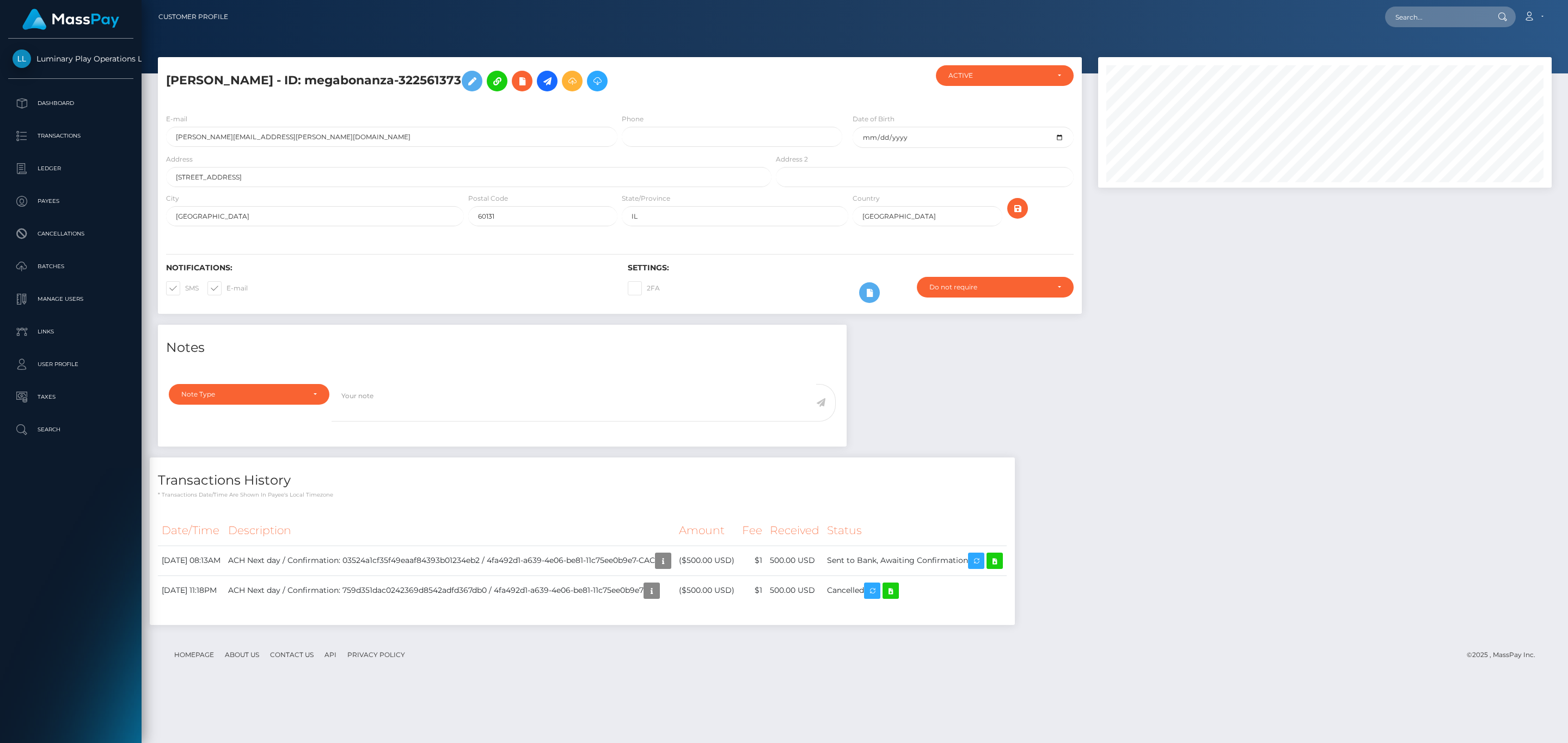
scroll to position [131, 453]
